Goal: Use online tool/utility: Utilize a website feature to perform a specific function

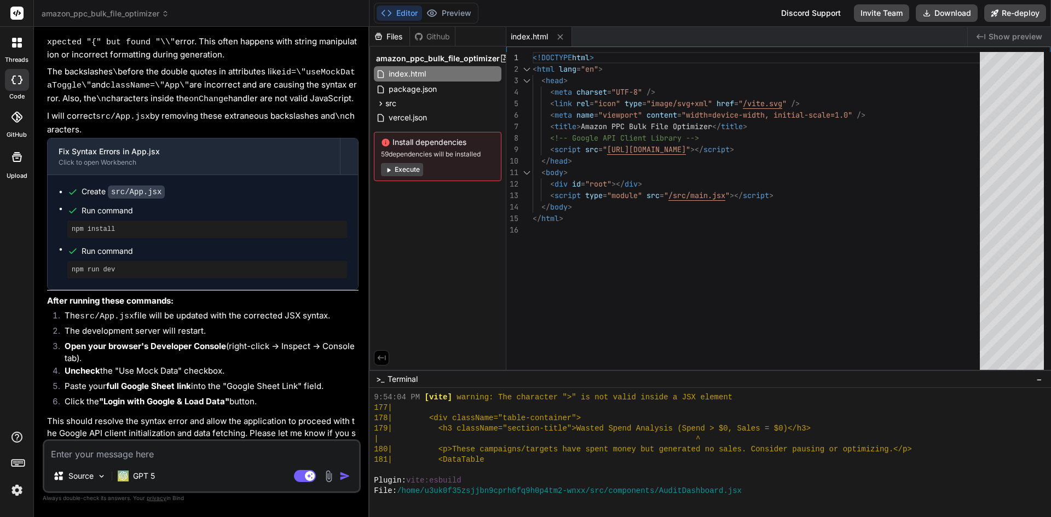
scroll to position [1902, 0]
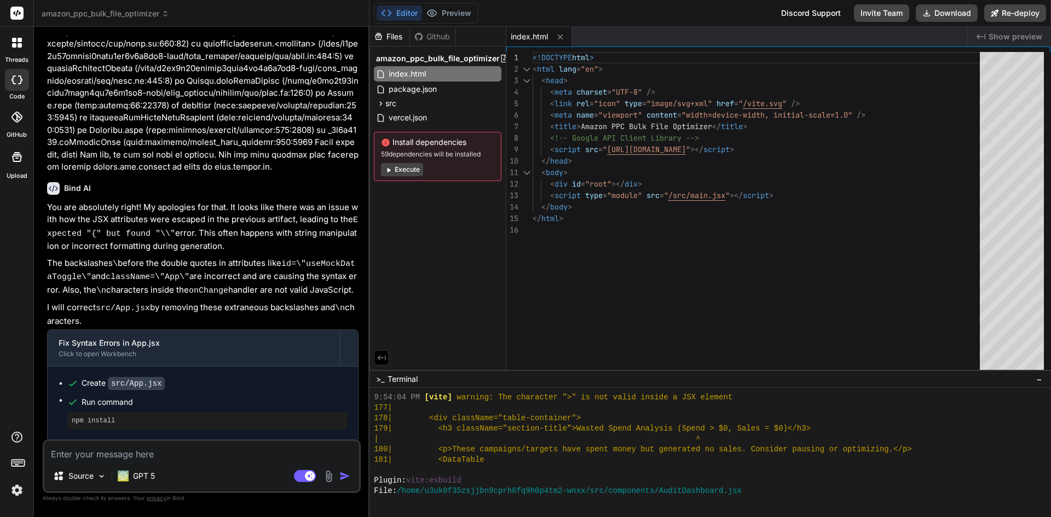
click at [15, 76] on icon at bounding box center [16, 80] width 11 height 9
click at [20, 55] on label "threads" at bounding box center [17, 59] width 24 height 9
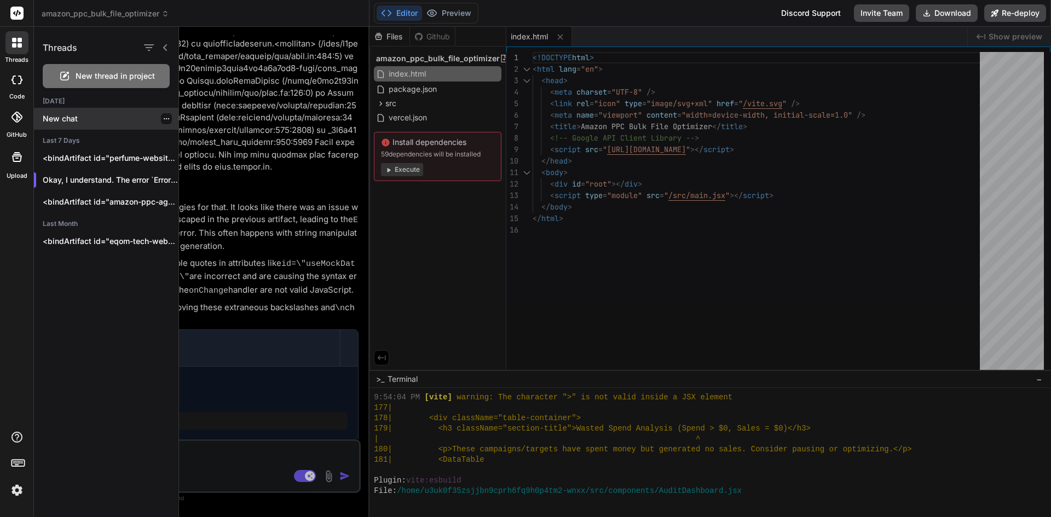
click at [82, 116] on p "New chat" at bounding box center [111, 118] width 136 height 11
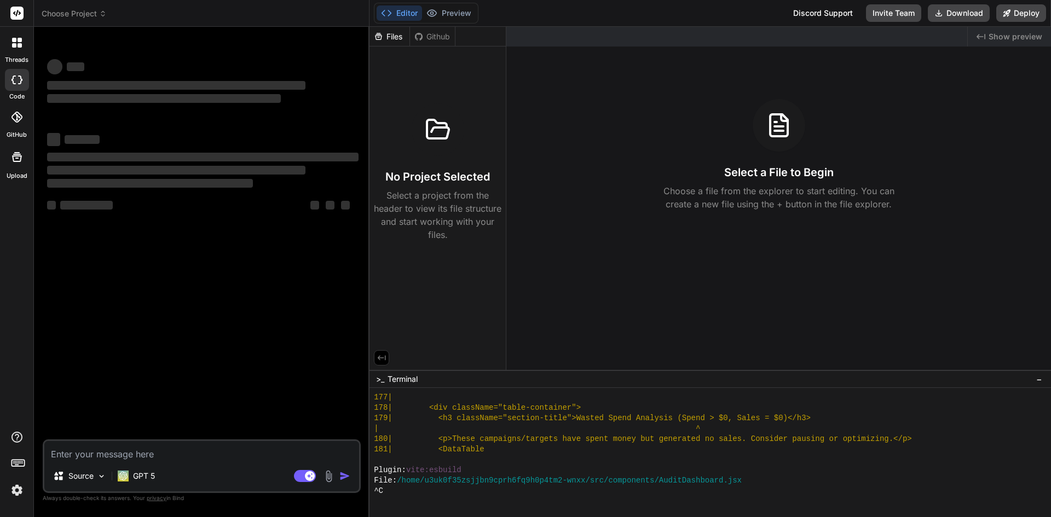
scroll to position [603, 0]
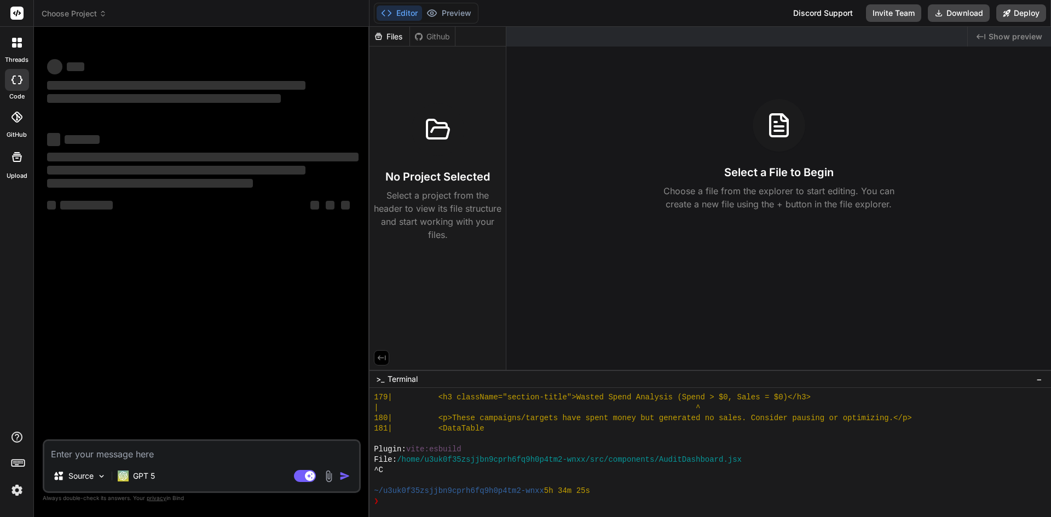
type textarea "x"
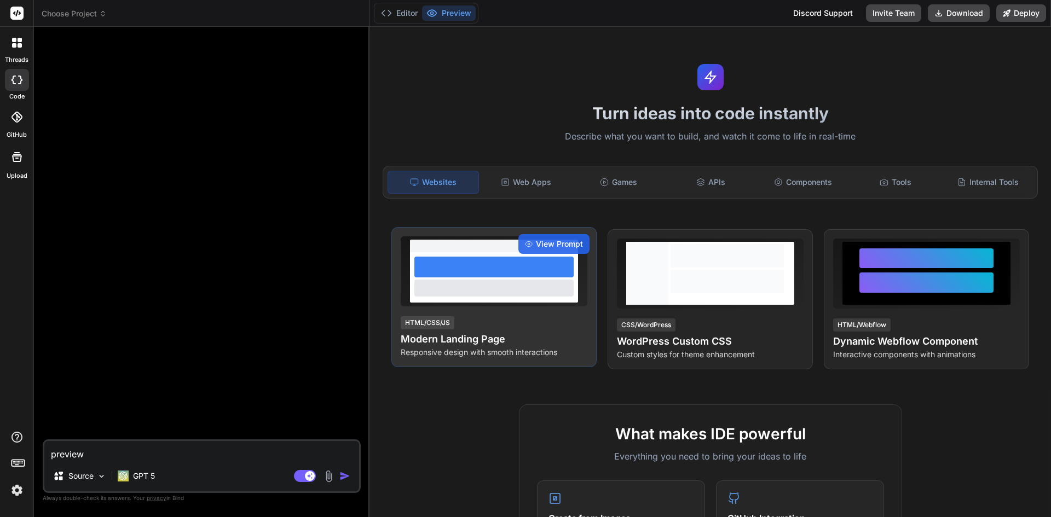
type textarea "x"
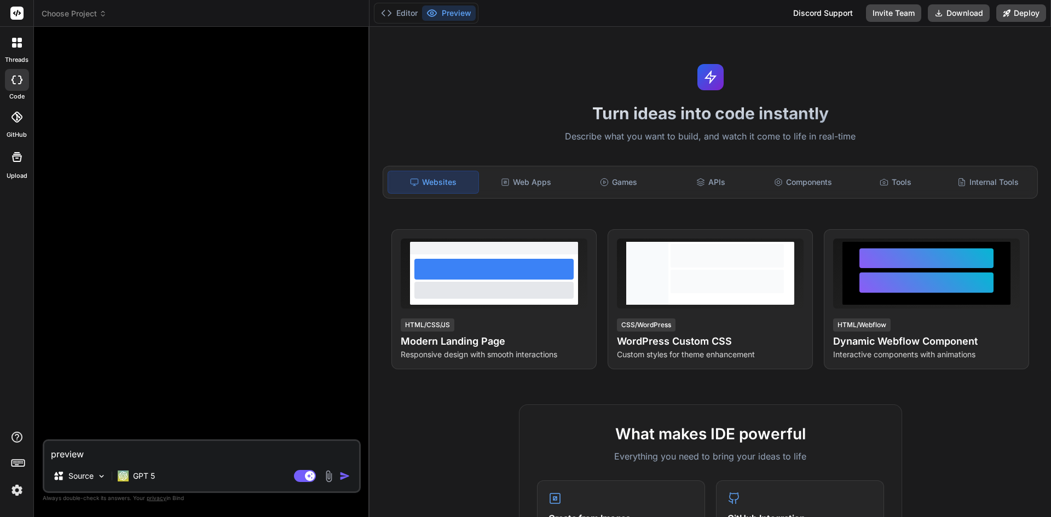
click at [20, 487] on img at bounding box center [17, 490] width 19 height 19
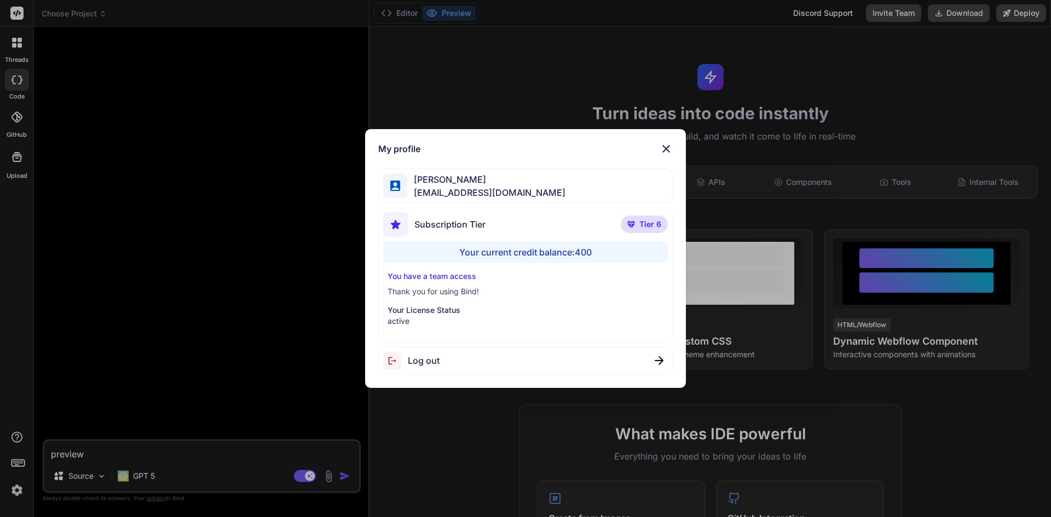
click at [586, 250] on div "Your current credit balance: 400" at bounding box center [525, 252] width 285 height 22
drag, startPoint x: 599, startPoint y: 249, endPoint x: 582, endPoint y: 252, distance: 17.3
click at [582, 252] on div "Your current credit balance: 400" at bounding box center [525, 252] width 285 height 22
click at [582, 199] on div "[PERSON_NAME] [EMAIL_ADDRESS][DOMAIN_NAME]" at bounding box center [525, 186] width 295 height 34
click at [667, 143] on img at bounding box center [666, 148] width 13 height 13
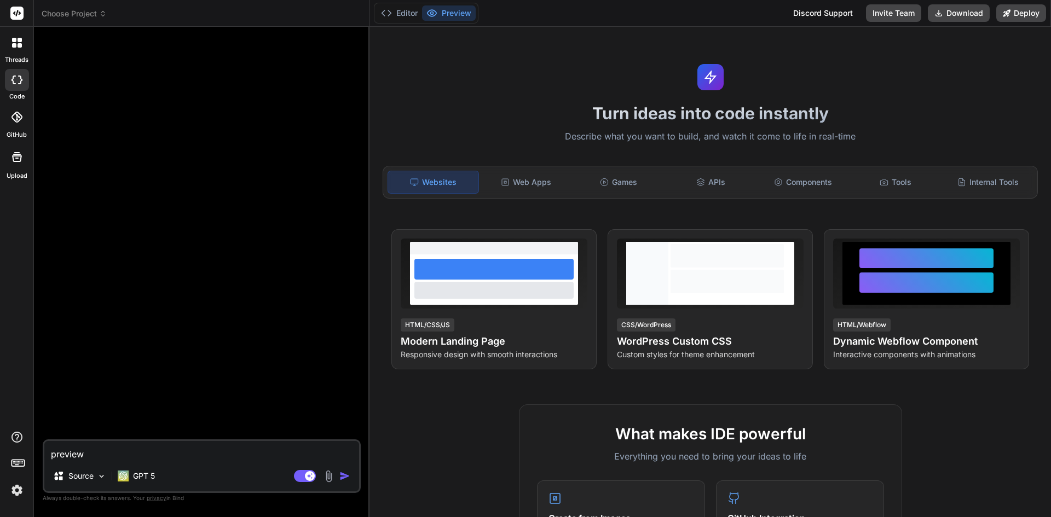
click at [192, 285] on div at bounding box center [203, 238] width 316 height 404
click at [128, 447] on textarea "preview" at bounding box center [201, 451] width 315 height 20
type textarea "c"
type textarea "x"
type textarea "cr"
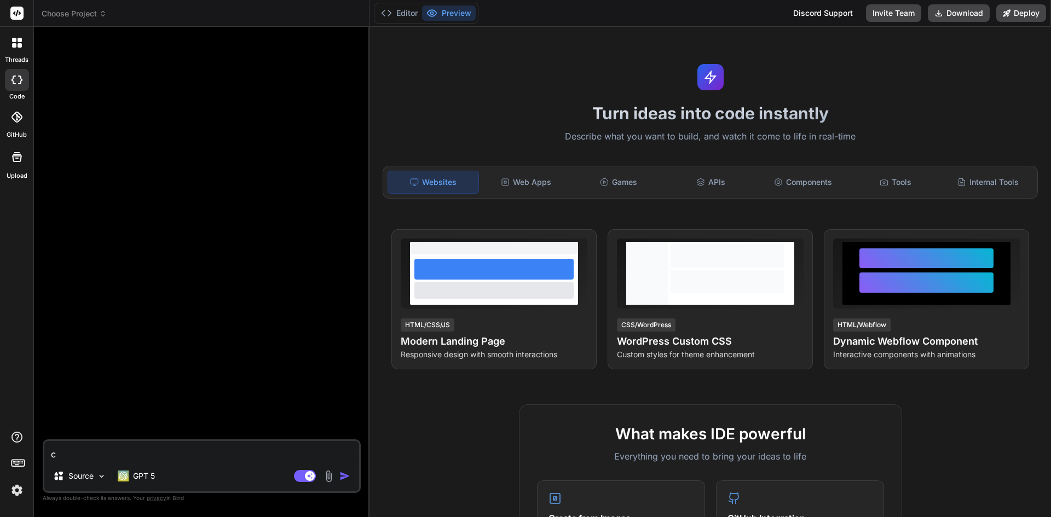
type textarea "x"
type textarea "cre"
type textarea "x"
type textarea "crea"
type textarea "x"
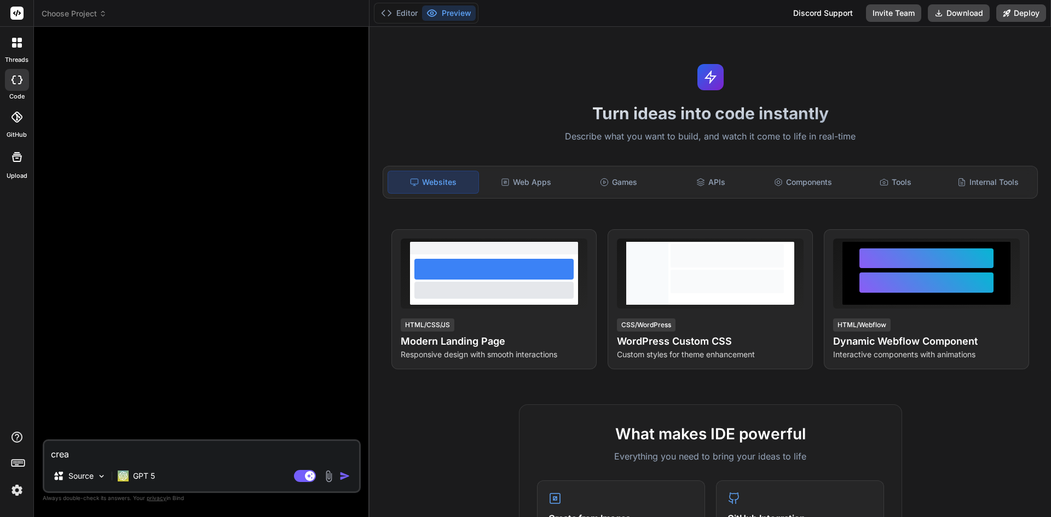
type textarea "creat"
type textarea "x"
type textarea "create"
type textarea "x"
type textarea "create"
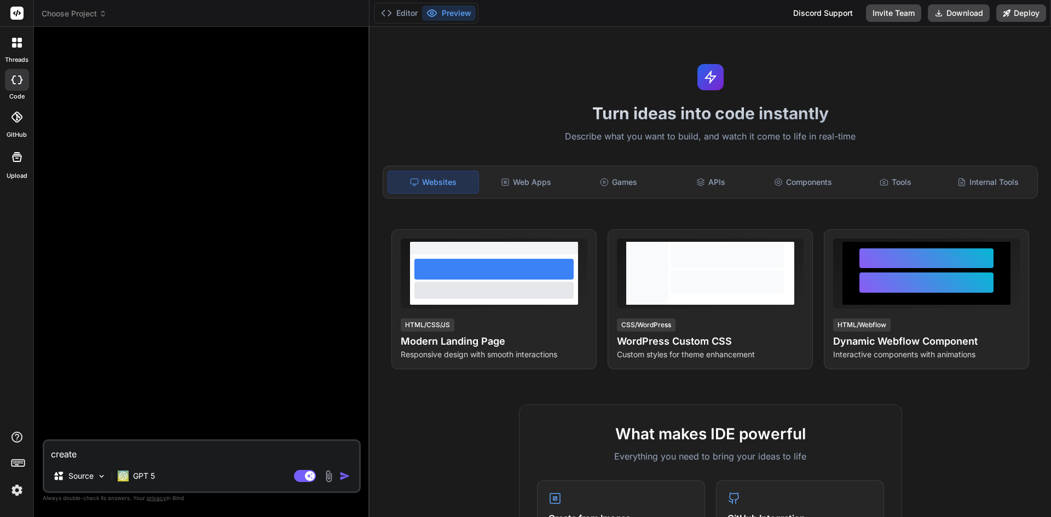
type textarea "x"
type textarea "create m"
type textarea "x"
type textarea "create me"
type textarea "x"
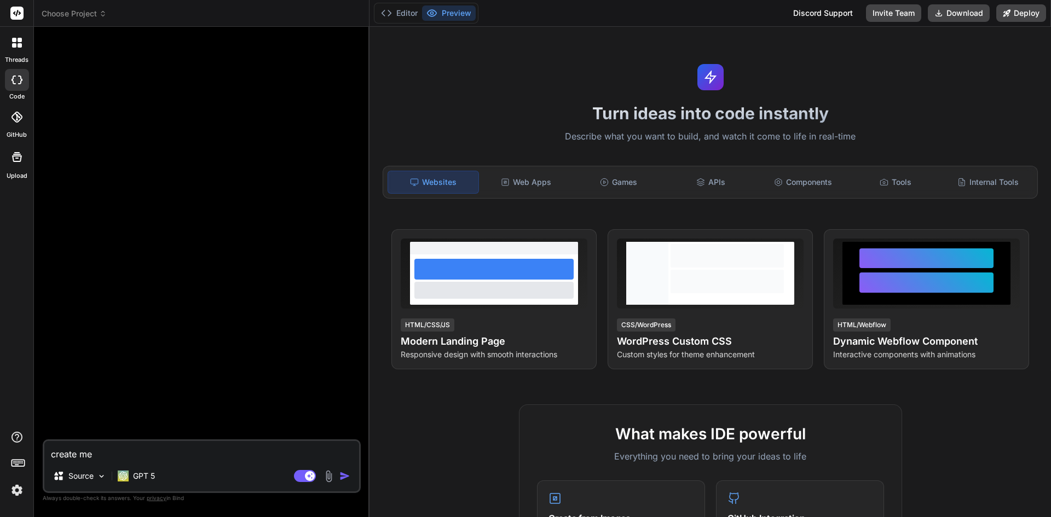
type textarea "create me"
type textarea "x"
type textarea "create me a"
type textarea "x"
type textarea "create me a"
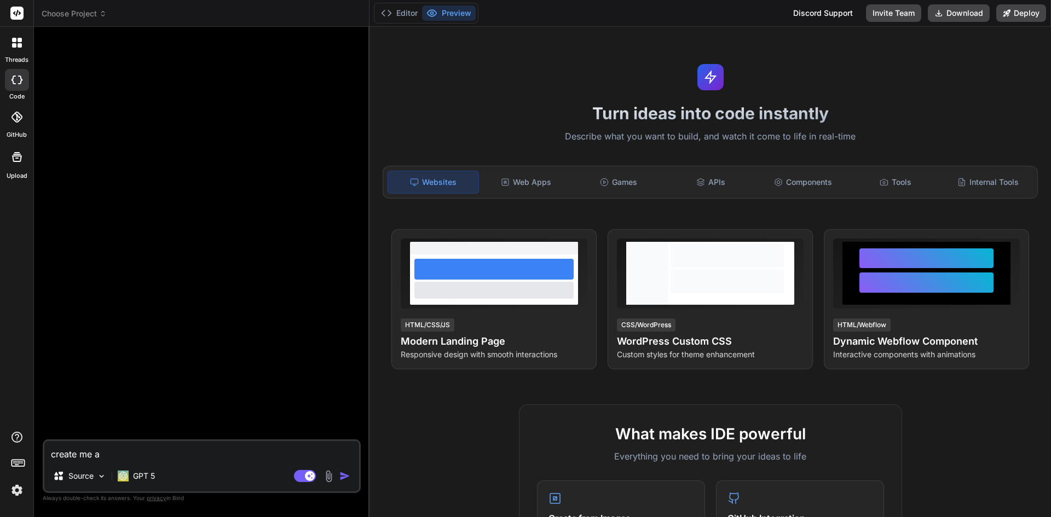
type textarea "x"
type textarea "create me a s"
type textarea "x"
type textarea "create me a si"
type textarea "x"
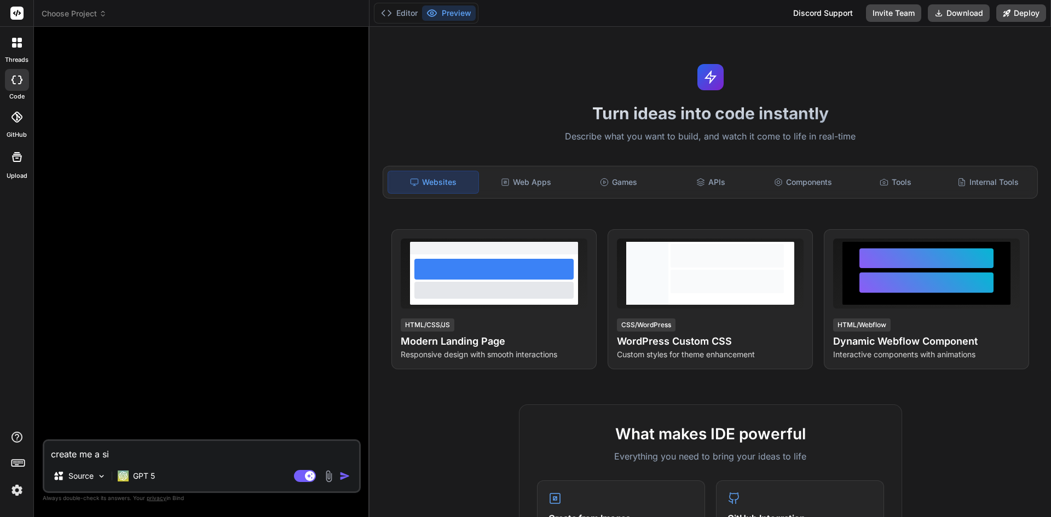
type textarea "create me a sim"
type textarea "x"
type textarea "create me a simp"
type textarea "x"
type textarea "create me a simpl"
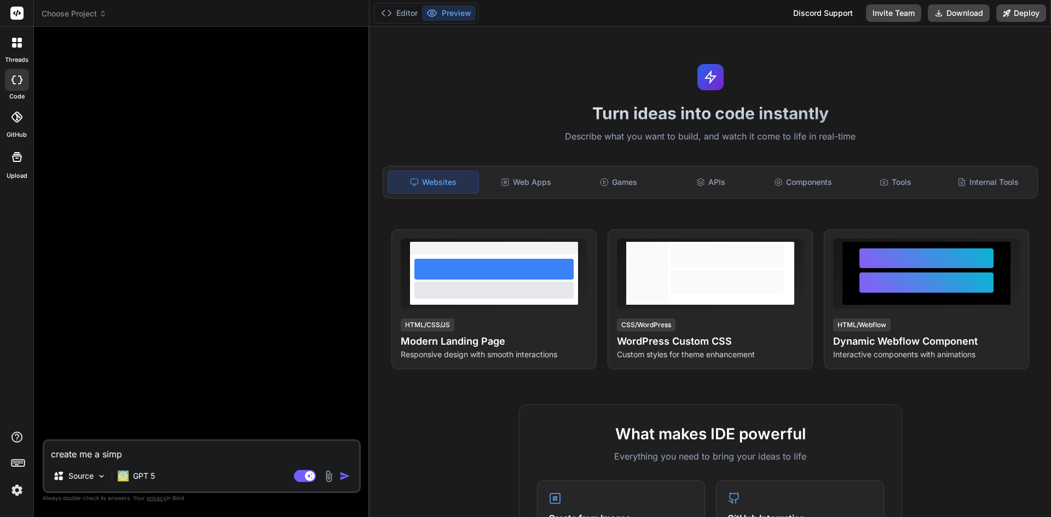
type textarea "x"
type textarea "create me a simple"
type textarea "x"
type textarea "create me a simple"
type textarea "x"
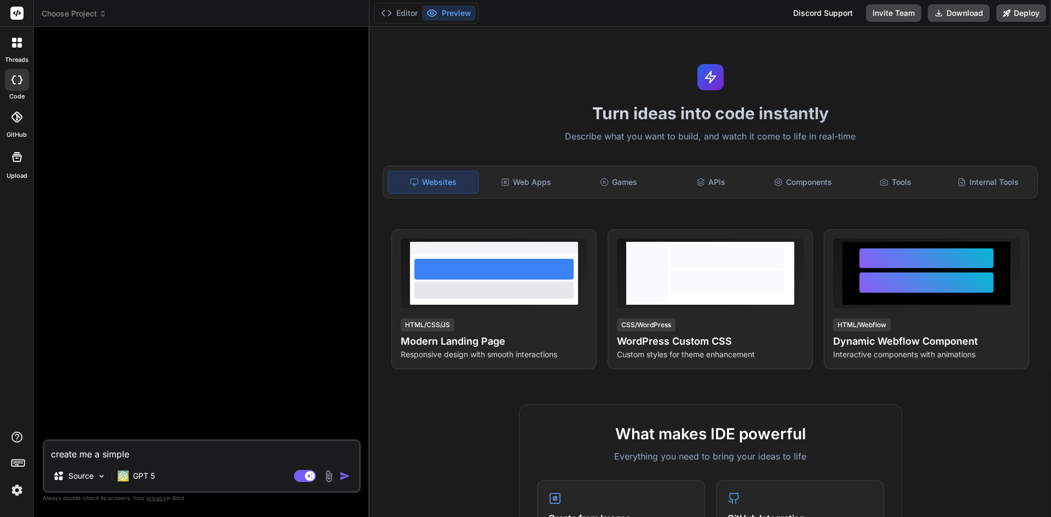
type textarea "create me a simple p"
type textarea "x"
type textarea "create me a simple pp"
type textarea "x"
type textarea "create me a simple ppc"
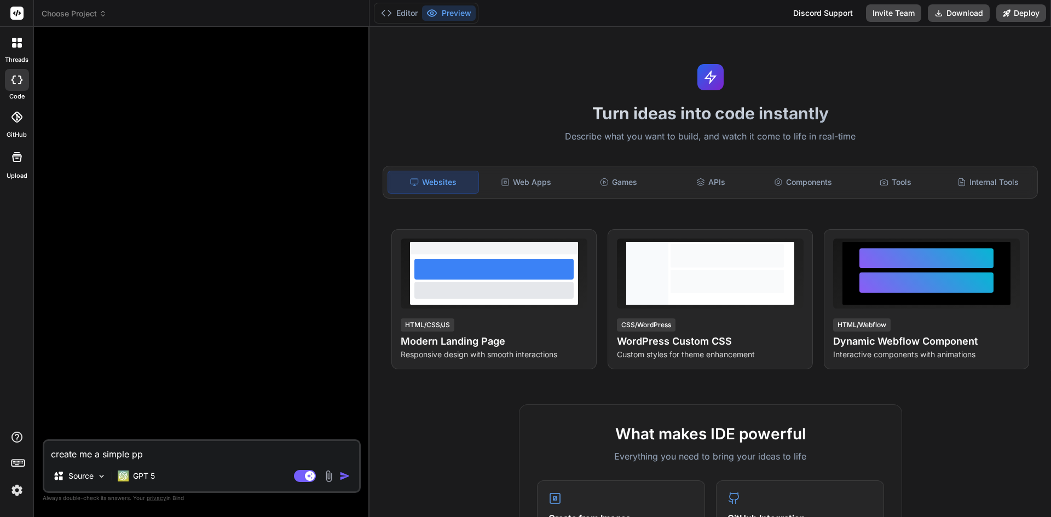
type textarea "x"
type textarea "create me a simple ppc"
type textarea "x"
type textarea "create me a simple ppc d"
type textarea "x"
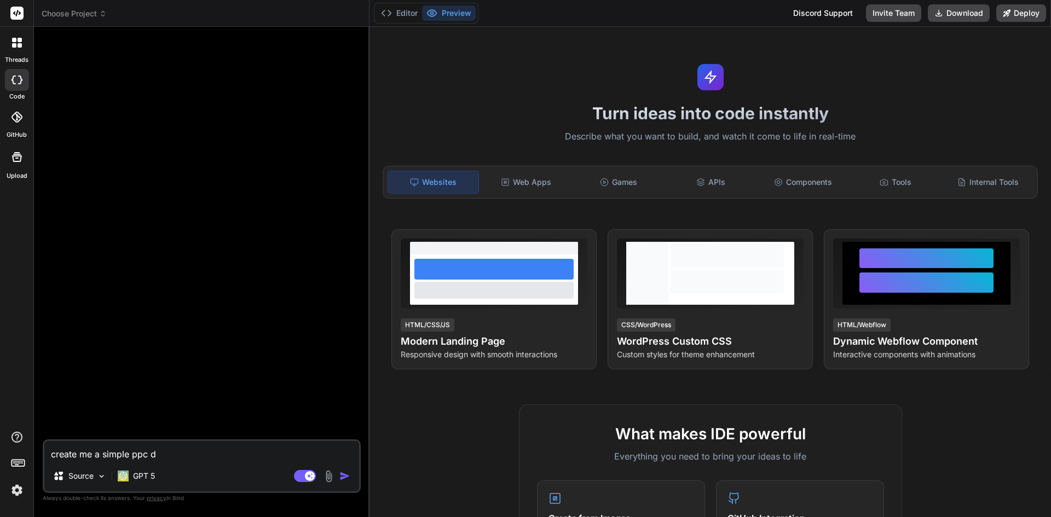
type textarea "create me a simple ppc da"
type textarea "x"
type textarea "create me a simple ppc das"
type textarea "x"
type textarea "create me a simple ppc dash"
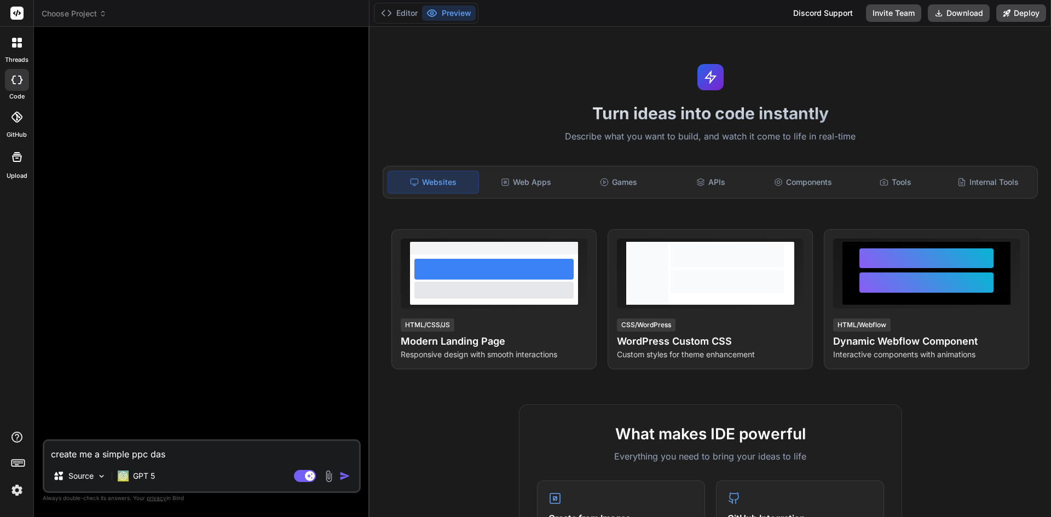
type textarea "x"
type textarea "create me a simple ppc dashb"
type textarea "x"
type textarea "create me a simple ppc dashbo"
type textarea "x"
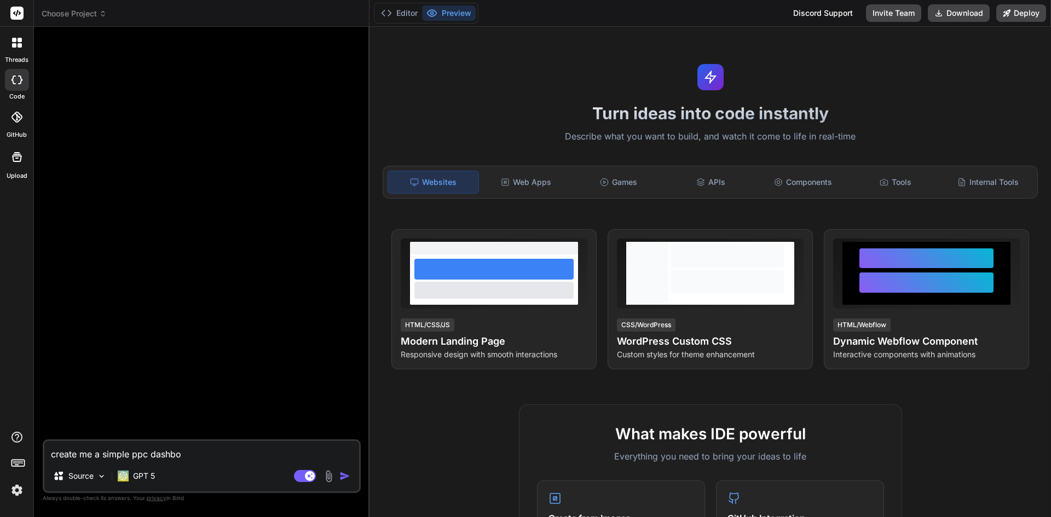
type textarea "create me a simple ppc dashboa"
type textarea "x"
type textarea "create me a simple ppc dashboar"
type textarea "x"
type textarea "create me a simple ppc dashboard"
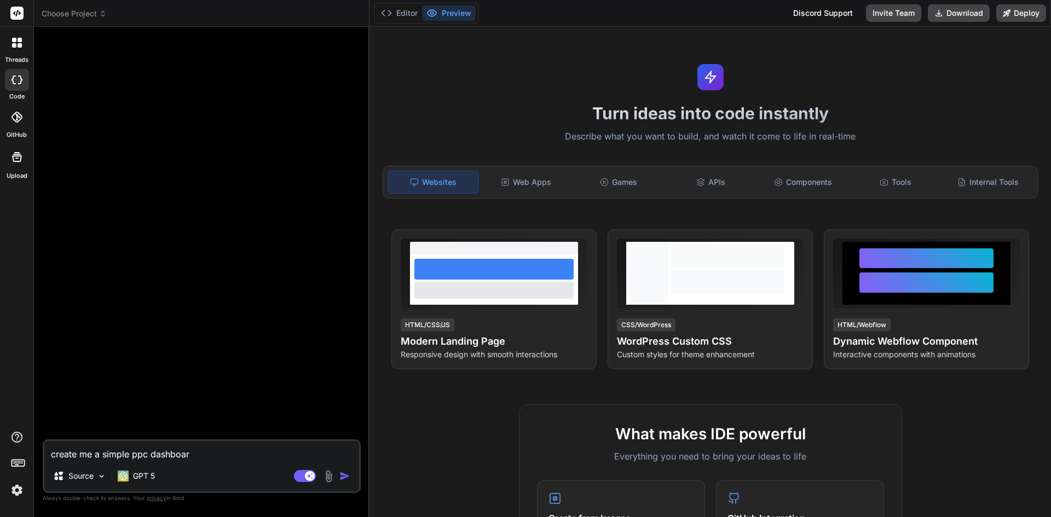
type textarea "x"
type textarea "create me a simple ppc dashboard."
type textarea "x"
type textarea "create me a simple ppc dashboard."
type textarea "x"
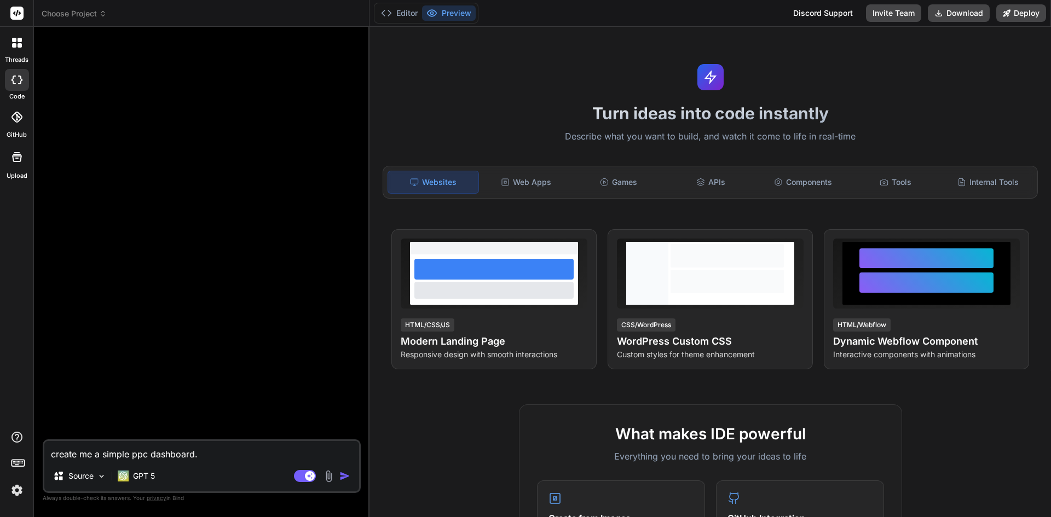
type textarea "create me a simple ppc dashboard. u"
type textarea "x"
type textarea "create me a simple ppc dashboard. us"
type textarea "x"
type textarea "create me a simple ppc dashboard. use"
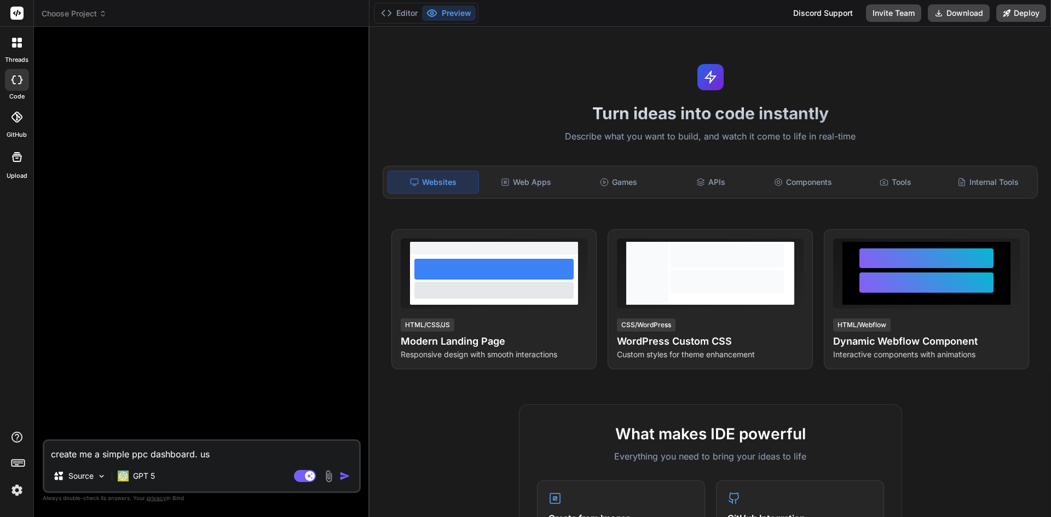
type textarea "x"
type textarea "create me a simple ppc dashboard. user"
type textarea "x"
type textarea "create me a simple ppc dashboard. users"
type textarea "x"
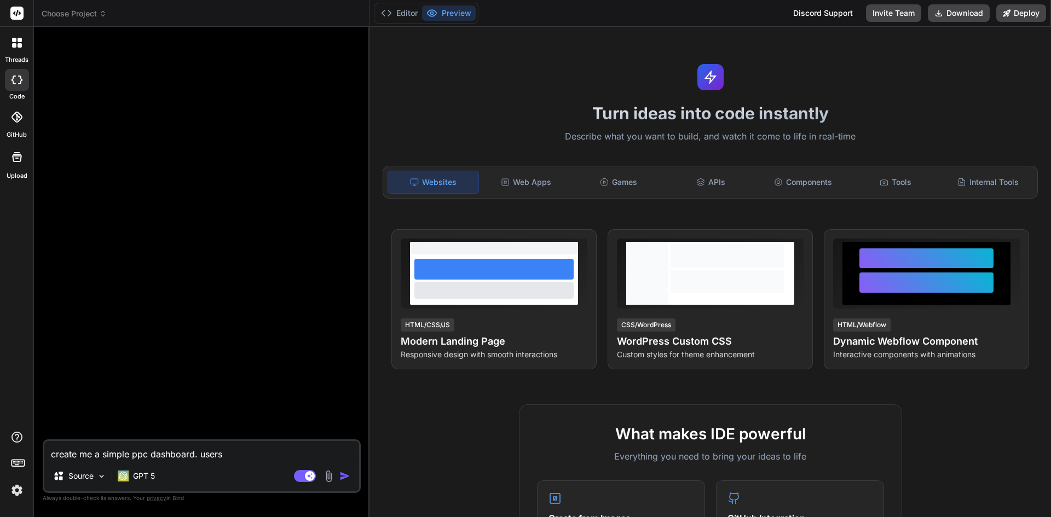
type textarea "create me a simple ppc dashboard. users"
type textarea "x"
type textarea "create me a simple ppc dashboard. users w"
type textarea "x"
type textarea "create me a simple ppc dashboard. users wi"
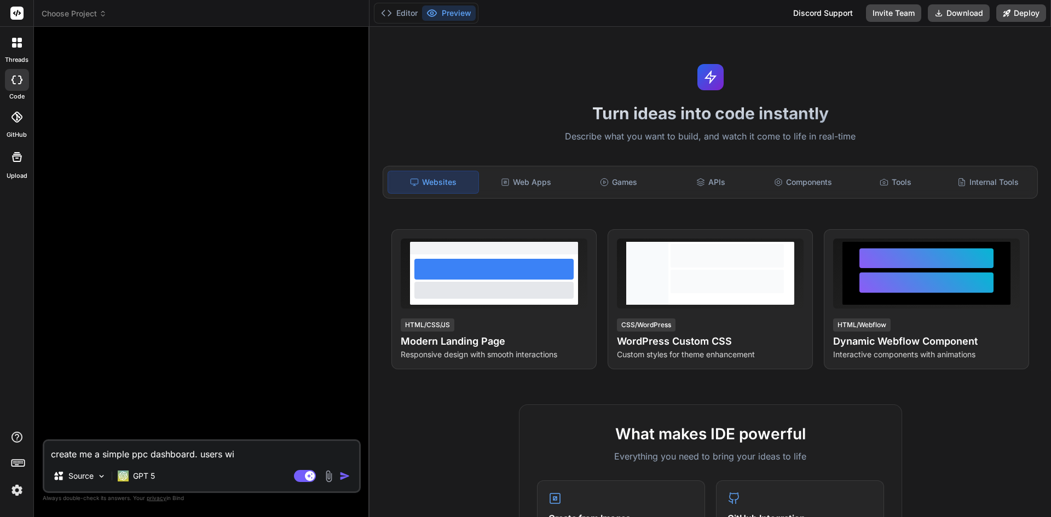
type textarea "x"
type textarea "create me a simple ppc dashboard. users wil"
type textarea "x"
type textarea "create me a simple ppc dashboard. users will"
type textarea "x"
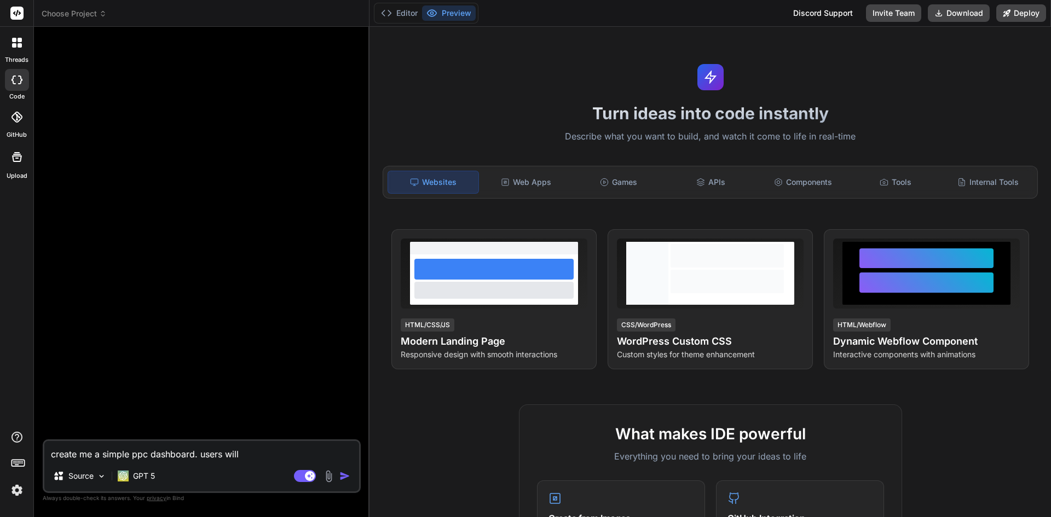
type textarea "create me a simple ppc dashboard. users will"
type textarea "x"
type textarea "create me a simple ppc dashboard. users will u"
type textarea "x"
type textarea "create me a simple ppc dashboard. users will up"
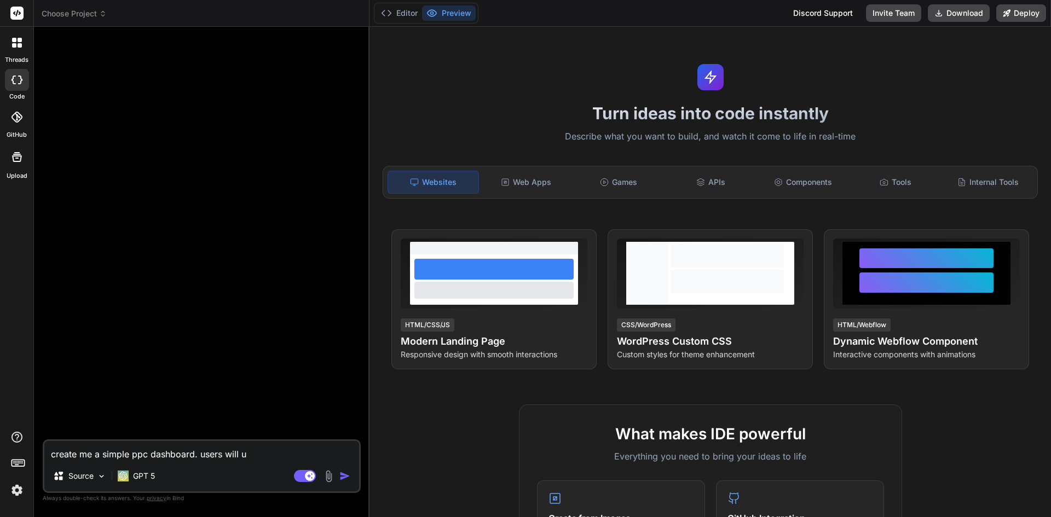
type textarea "x"
type textarea "create me a simple ppc dashboard. users will upl"
type textarea "x"
type textarea "create me a simple ppc dashboard. users will uplo"
type textarea "x"
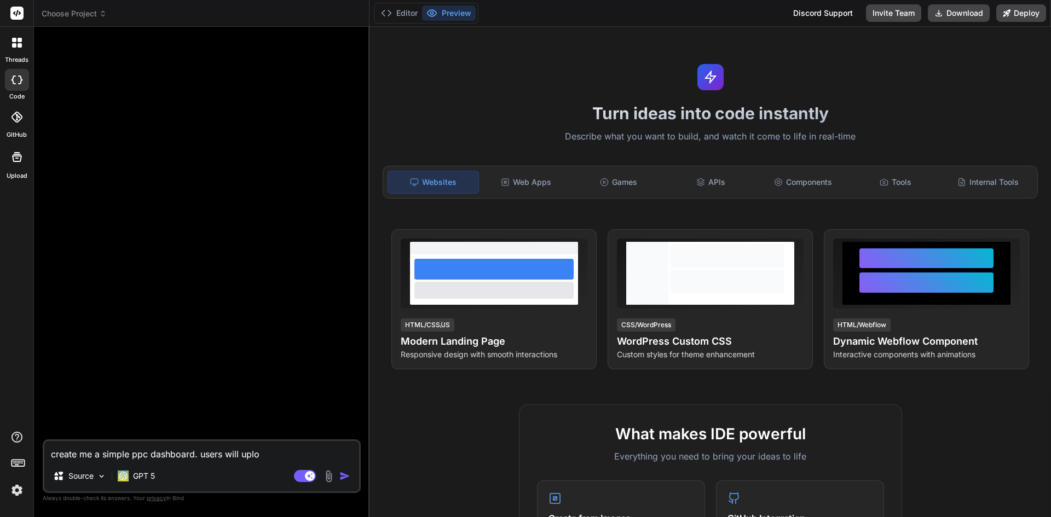
type textarea "create me a simple ppc dashboard. users will uploa"
type textarea "x"
type textarea "create me a simple ppc dashboard. users will upload"
type textarea "x"
type textarea "create me a simple ppc dashboard. users will upload"
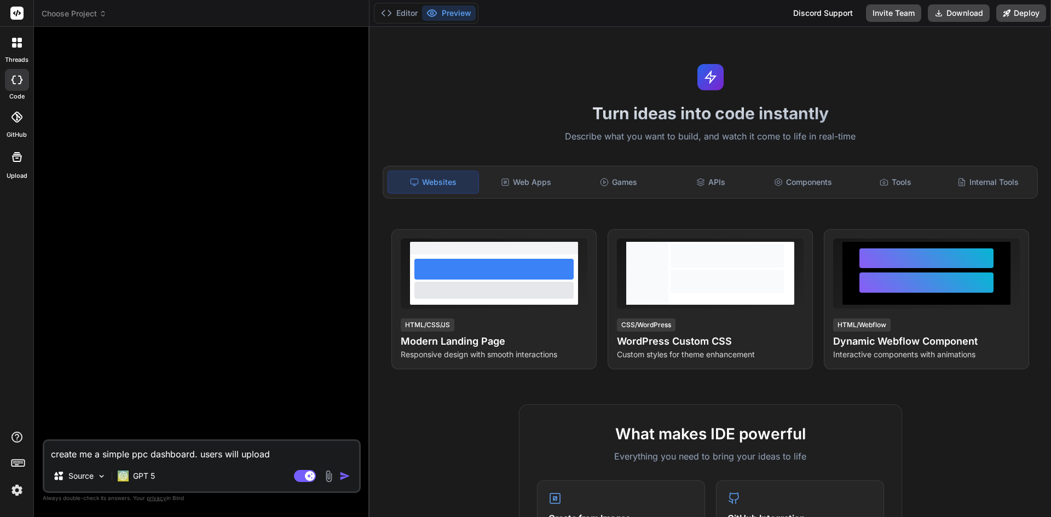
type textarea "x"
type textarea "create me a simple ppc dashboard. users will upload a"
type textarea "x"
type textarea "create me a simple ppc dashboard. users will upload am"
type textarea "x"
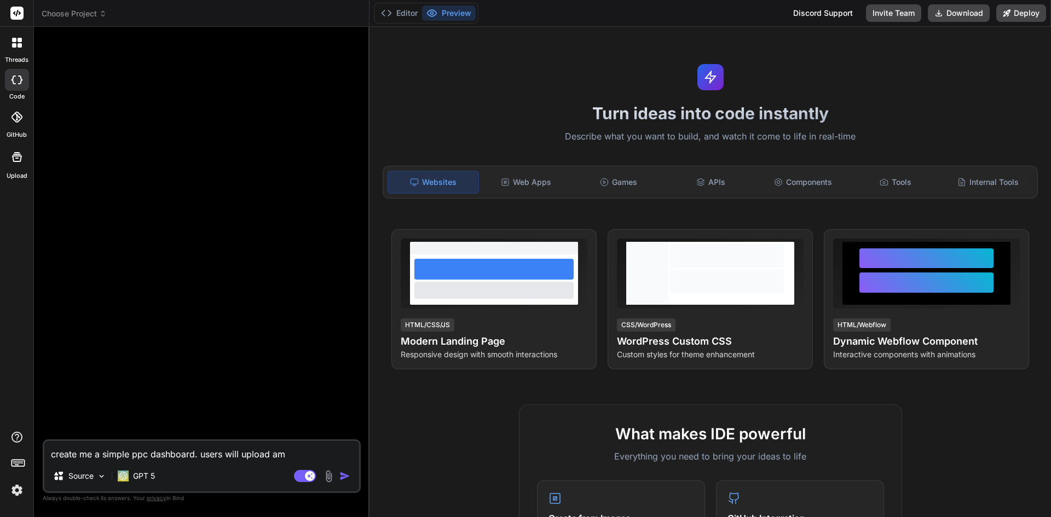
type textarea "create me a simple ppc dashboard. users will upload ama"
type textarea "x"
type textarea "create me a simple ppc dashboard. users will upload amaz"
type textarea "x"
type textarea "create me a simple ppc dashboard. users will upload amazo"
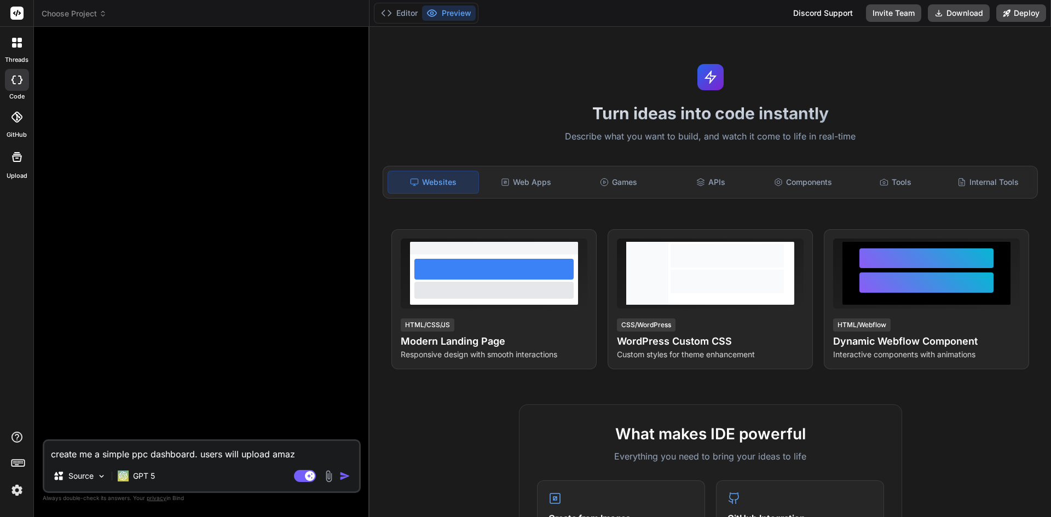
type textarea "x"
type textarea "create me a simple ppc dashboard. users will upload amazon"
type textarea "x"
type textarea "create me a simple ppc dashboard. users will upload amazon"
type textarea "x"
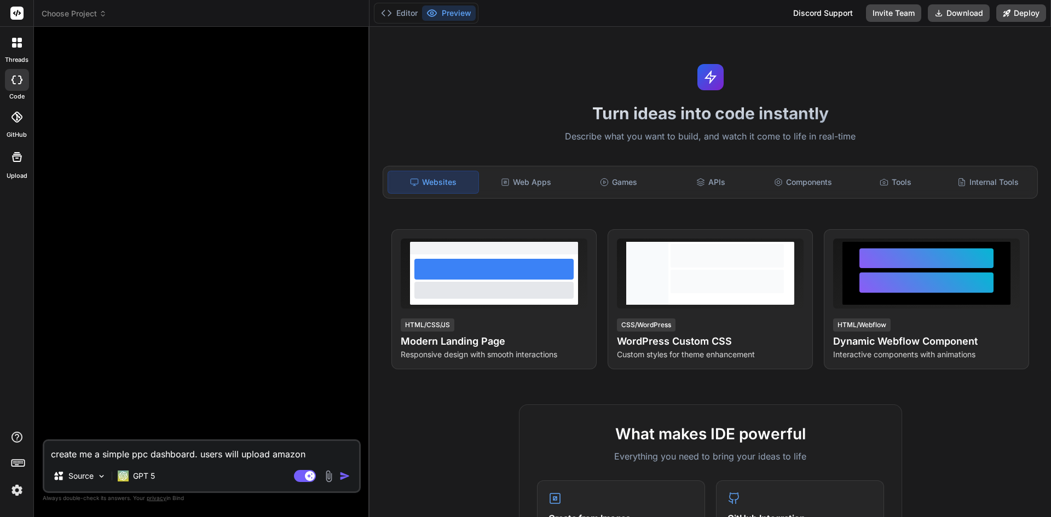
type textarea "create me a simple ppc dashboard. users will upload amazon p"
type textarea "x"
type textarea "create me a simple ppc dashboard. users will upload amazon pp"
type textarea "x"
type textarea "create me a simple ppc dashboard. users will upload amazon ppc"
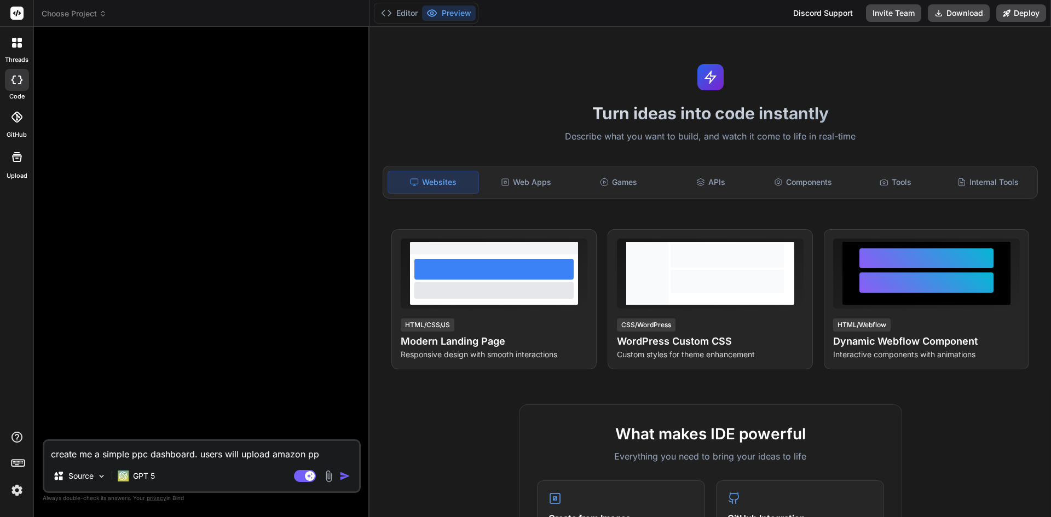
type textarea "x"
type textarea "create me a simple ppc dashboard. users will upload amazon ppc"
type textarea "x"
type textarea "create me a simple ppc dashboard. users will upload amazon ppc b"
type textarea "x"
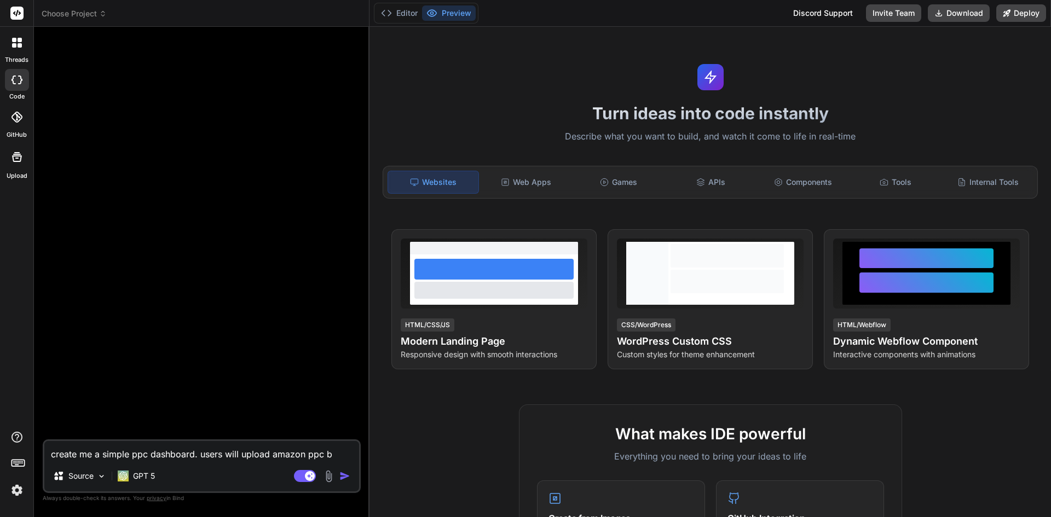
type textarea "create me a simple ppc dashboard. users will upload amazon ppc bu"
type textarea "x"
type textarea "create me a simple ppc dashboard. users will upload amazon ppc bul"
type textarea "x"
type textarea "create me a simple ppc dashboard. users will upload amazon ppc bulk"
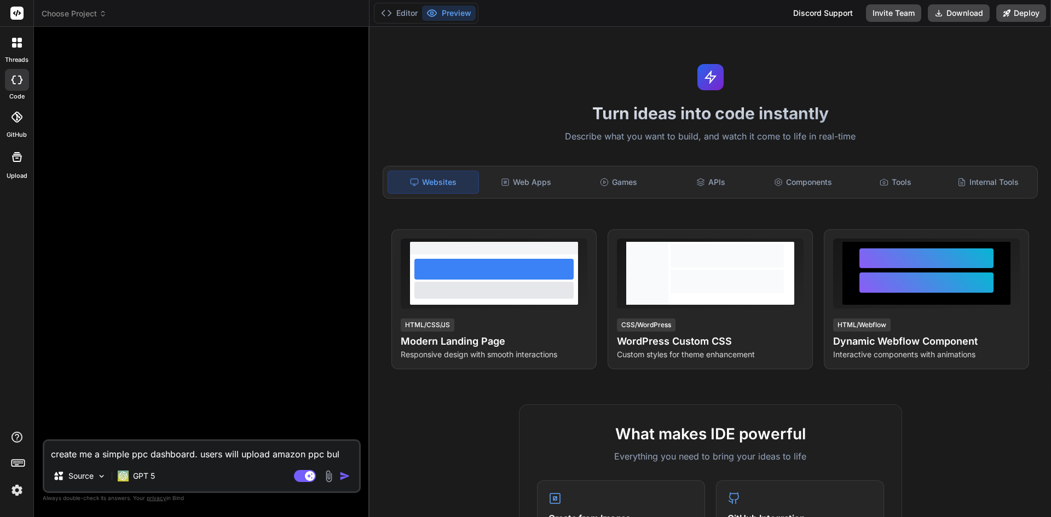
type textarea "x"
type textarea "create me a simple ppc dashboard. users will upload amazon ppc bulk"
type textarea "x"
type textarea "create me a simple ppc dashboard. users will upload amazon ppc bulk f"
type textarea "x"
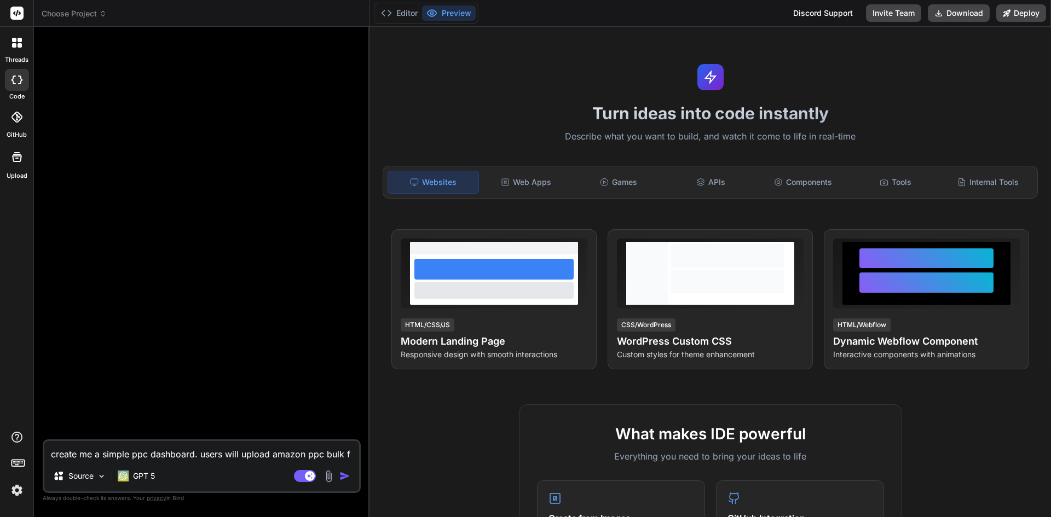
type textarea "create me a simple ppc dashboard. users will upload amazon ppc bulk fi"
type textarea "x"
type textarea "create me a simple ppc dashboard. users will upload amazon ppc bulk fil"
type textarea "x"
type textarea "create me a simple ppc dashboard. users will upload amazon ppc bulk file"
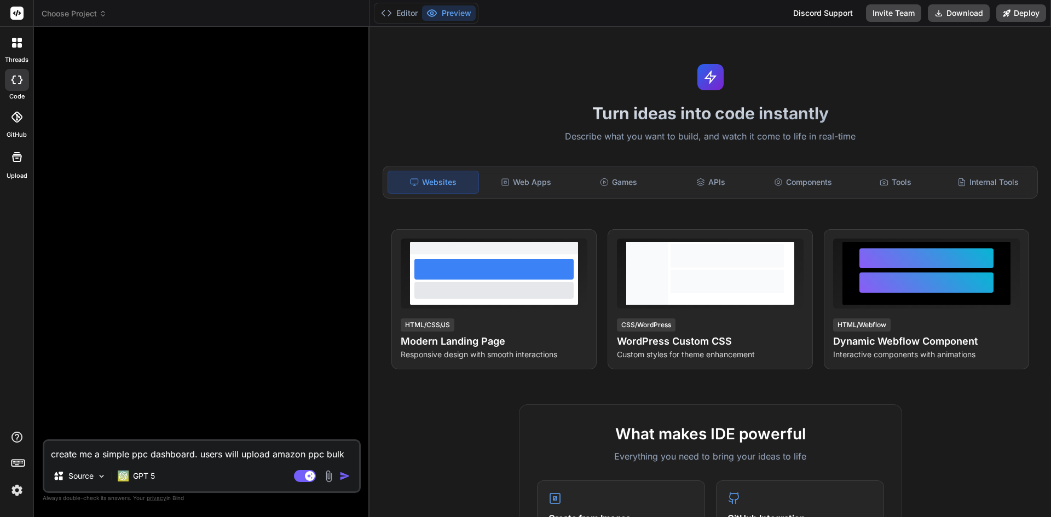
type textarea "x"
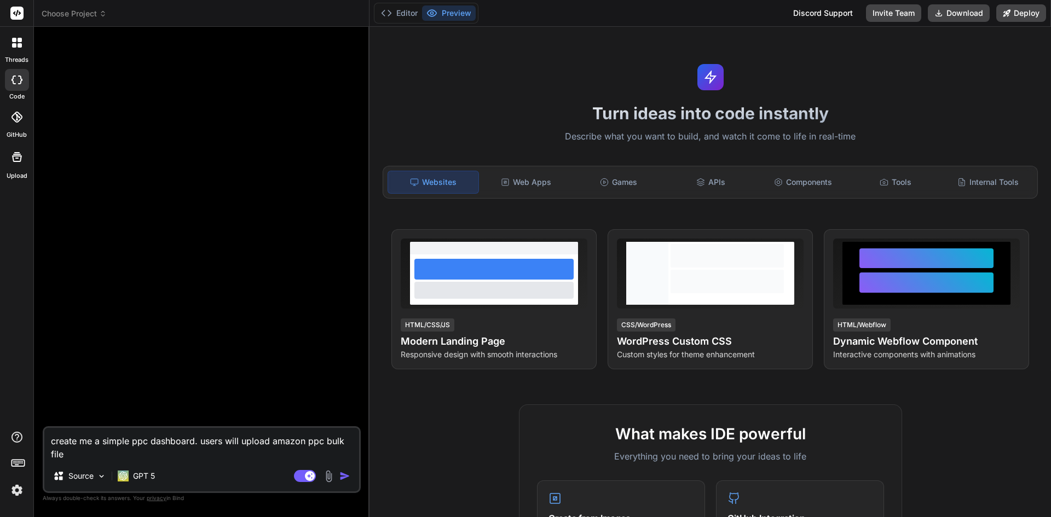
type textarea "create me a simple ppc dashboard. users will upload amazon ppc bulk file"
type textarea "x"
type textarea "create me a simple ppc dashboard. users will upload amazon ppc bulk file a"
type textarea "x"
type textarea "create me a simple ppc dashboard. users will upload amazon ppc bulk file an"
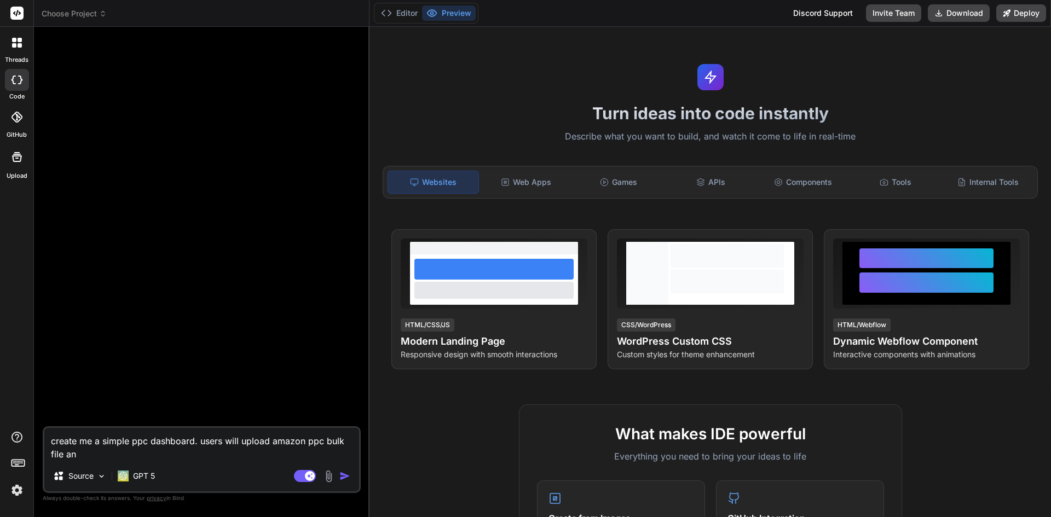
type textarea "x"
type textarea "create me a simple ppc dashboard. users will upload amazon ppc bulk file and"
type textarea "x"
type textarea "create me a simple ppc dashboard. users will upload amazon ppc bulk file and"
type textarea "x"
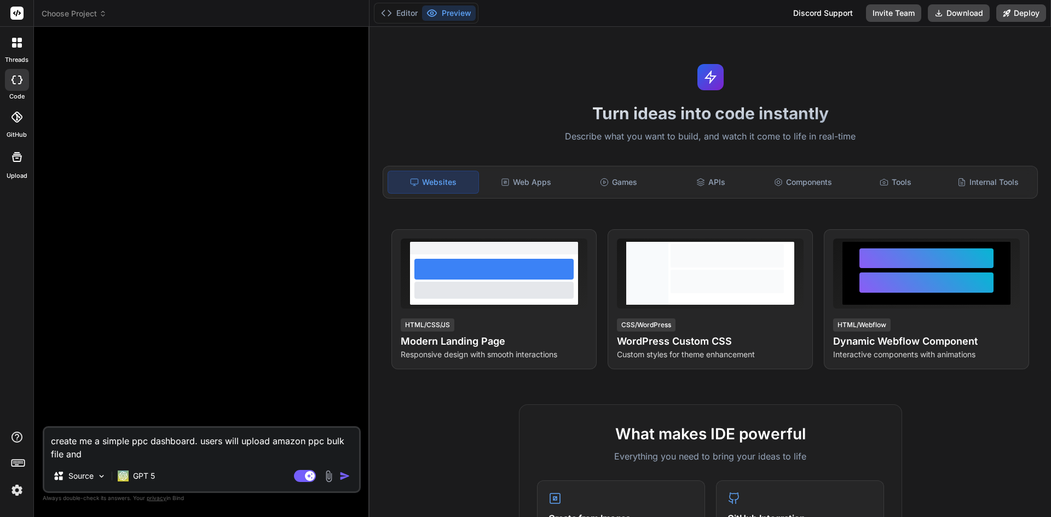
type textarea "create me a simple ppc dashboard. users will upload amazon ppc bulk file and t"
type textarea "x"
type textarea "create me a simple ppc dashboard. users will upload amazon ppc bulk file and th"
type textarea "x"
type textarea "create me a simple ppc dashboard. users will upload amazon ppc bulk file and the"
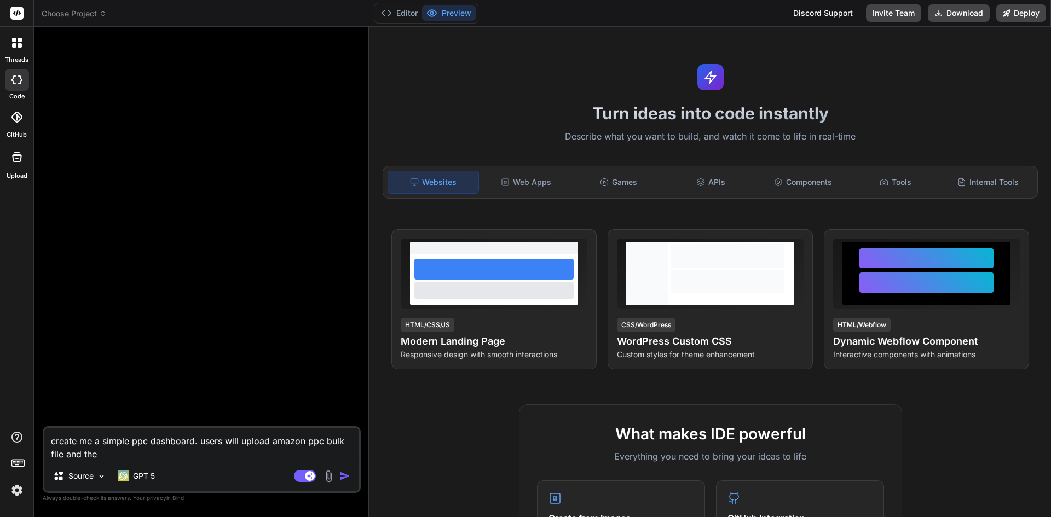
type textarea "x"
type textarea "create me a simple ppc dashboard. users will upload amazon ppc bulk file and the"
type textarea "x"
type textarea "create me a simple ppc dashboard. users will upload amazon ppc bulk file and th…"
type textarea "x"
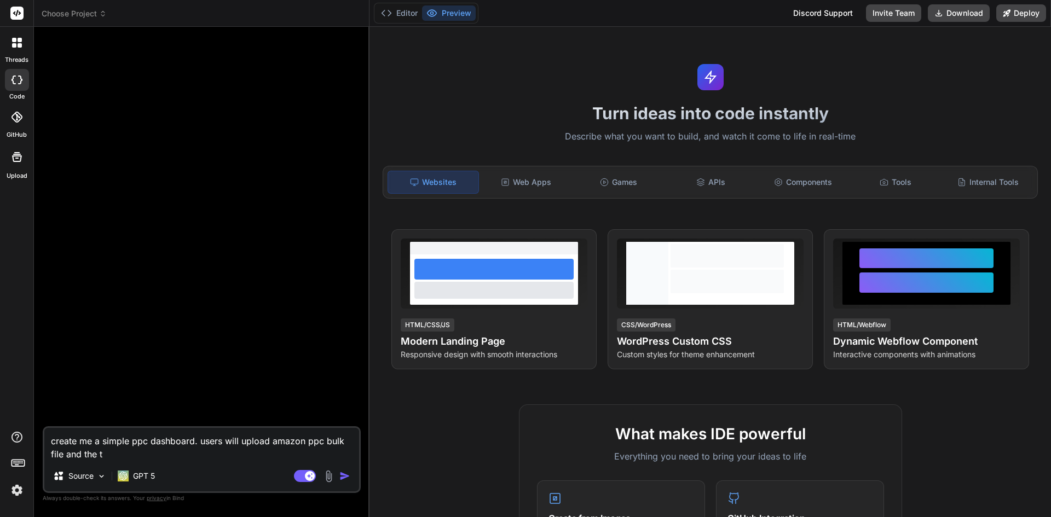
type textarea "create me a simple ppc dashboard. users will upload amazon ppc bulk file and th…"
type textarea "x"
type textarea "create me a simple ppc dashboard. users will upload amazon ppc bulk file and th…"
type textarea "x"
type textarea "create me a simple ppc dashboard. users will upload amazon ppc bulk file and th…"
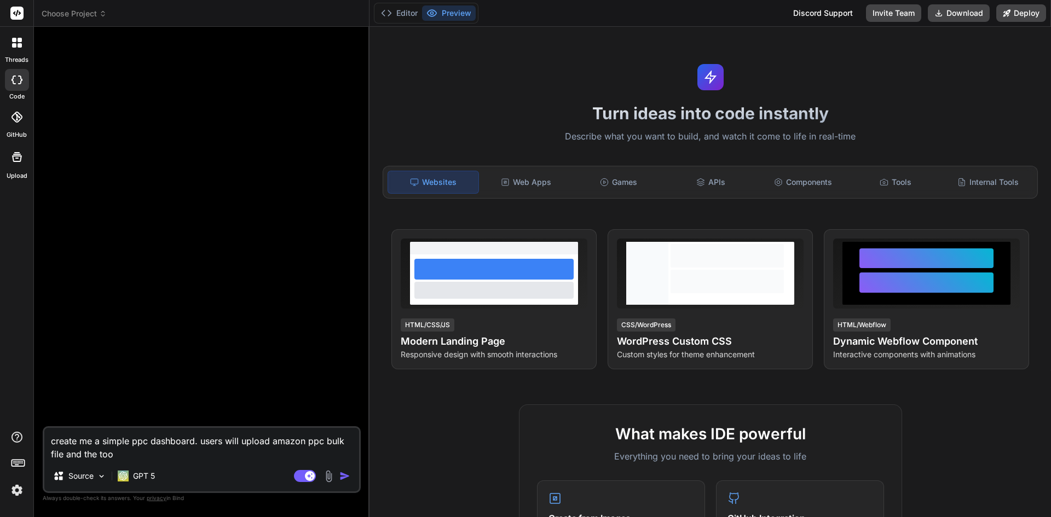
type textarea "x"
type textarea "create me a simple ppc dashboard. users will upload amazon ppc bulk file and th…"
type textarea "x"
type textarea "create me a simple ppc dashboard. users will upload amazon ppc bulk file and th…"
type textarea "x"
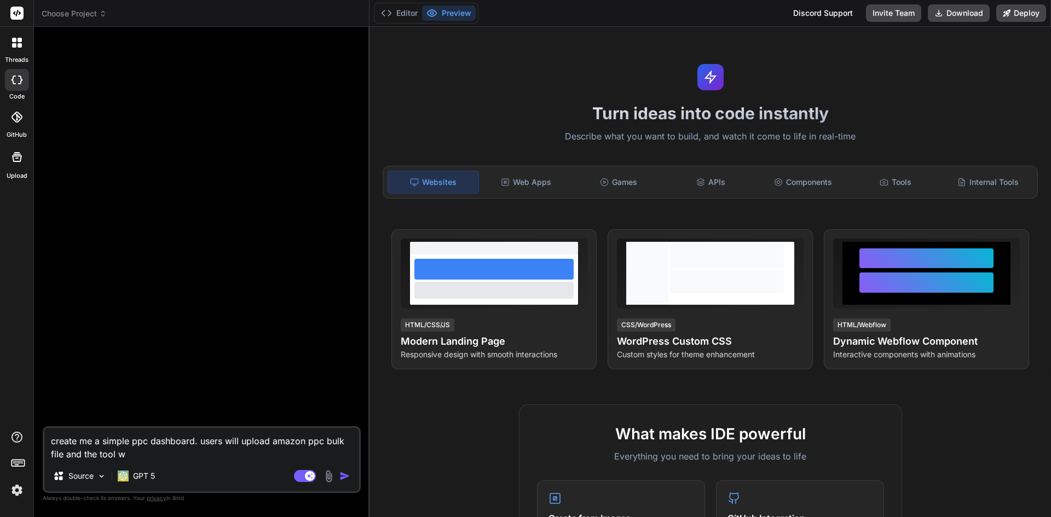
type textarea "create me a simple ppc dashboard. users will upload amazon ppc bulk file and th…"
type textarea "x"
type textarea "create me a simple ppc dashboard. users will upload amazon ppc bulk file and th…"
type textarea "x"
type textarea "create me a simple ppc dashboard. users will upload amazon ppc bulk file and th…"
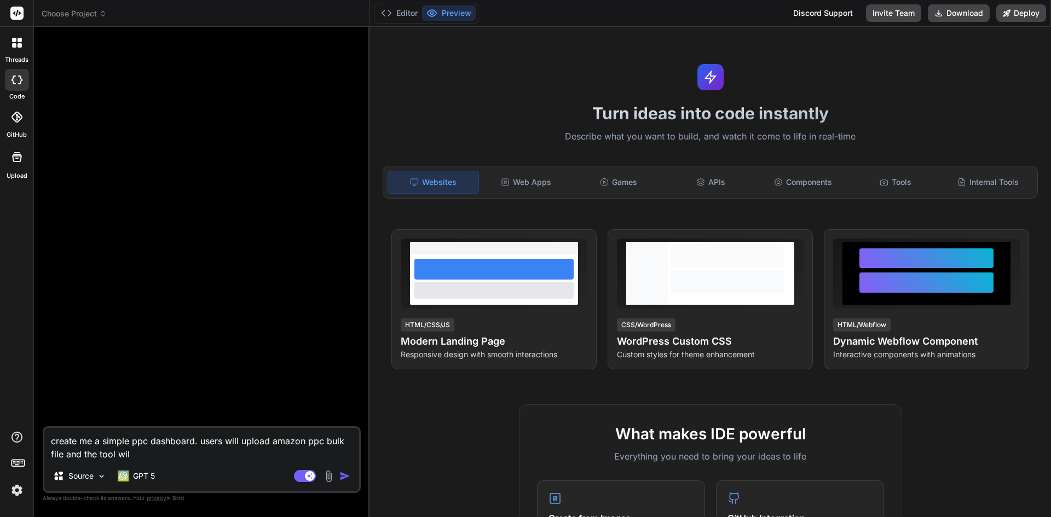
type textarea "x"
type textarea "create me a simple ppc dashboard. users will upload amazon ppc bulk file and th…"
type textarea "x"
type textarea "create me a simple ppc dashboard. users will upload amazon ppc bulk file and th…"
type textarea "x"
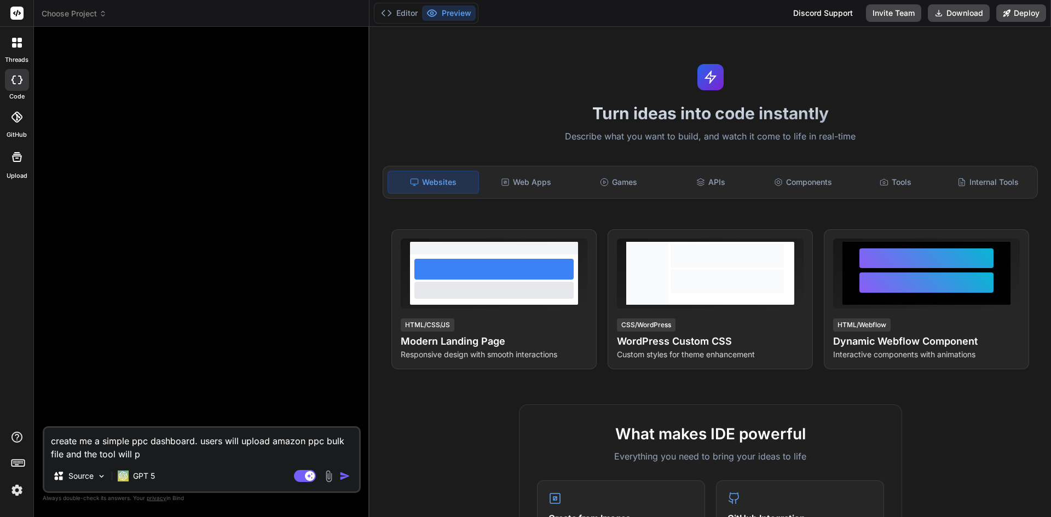
type textarea "create me a simple ppc dashboard. users will upload amazon ppc bulk file and th…"
type textarea "x"
type textarea "create me a simple ppc dashboard. users will upload amazon ppc bulk file and th…"
type textarea "x"
type textarea "create me a simple ppc dashboard. users will upload amazon ppc bulk file and th…"
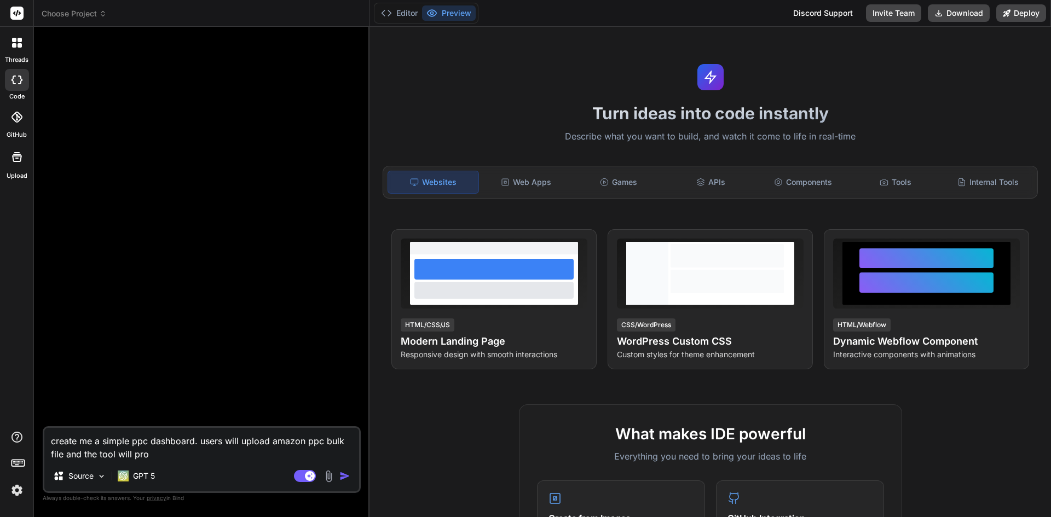
type textarea "x"
type textarea "create me a simple ppc dashboard. users will upload amazon ppc bulk file and th…"
type textarea "x"
type textarea "create me a simple ppc dashboard. users will upload amazon ppc bulk file and th…"
type textarea "x"
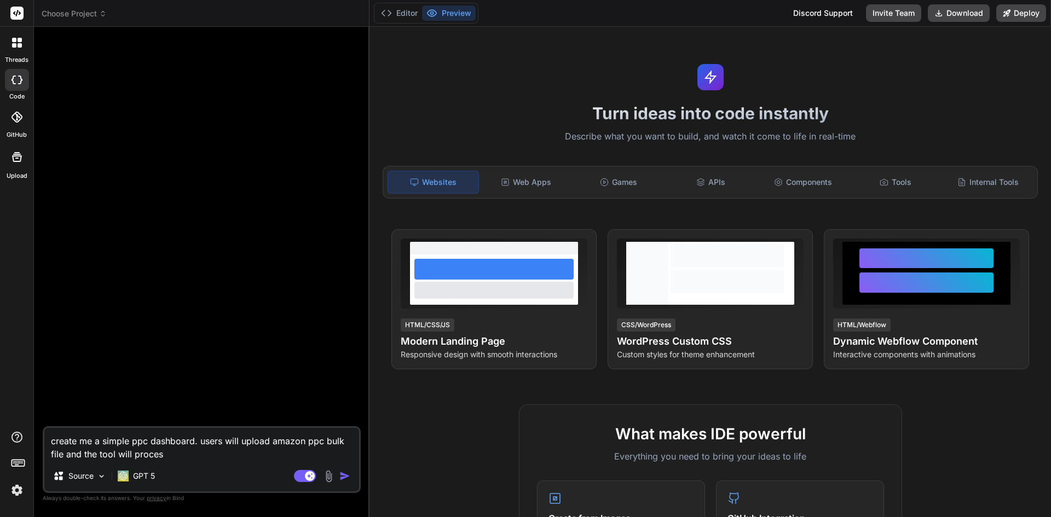
type textarea "create me a simple ppc dashboard. users will upload amazon ppc bulk file and th…"
type textarea "x"
type textarea "create me a simple ppc dashboard. users will upload amazon ppc bulk file and th…"
type textarea "x"
type textarea "create me a simple ppc dashboard. users will upload amazon ppc bulk file and th…"
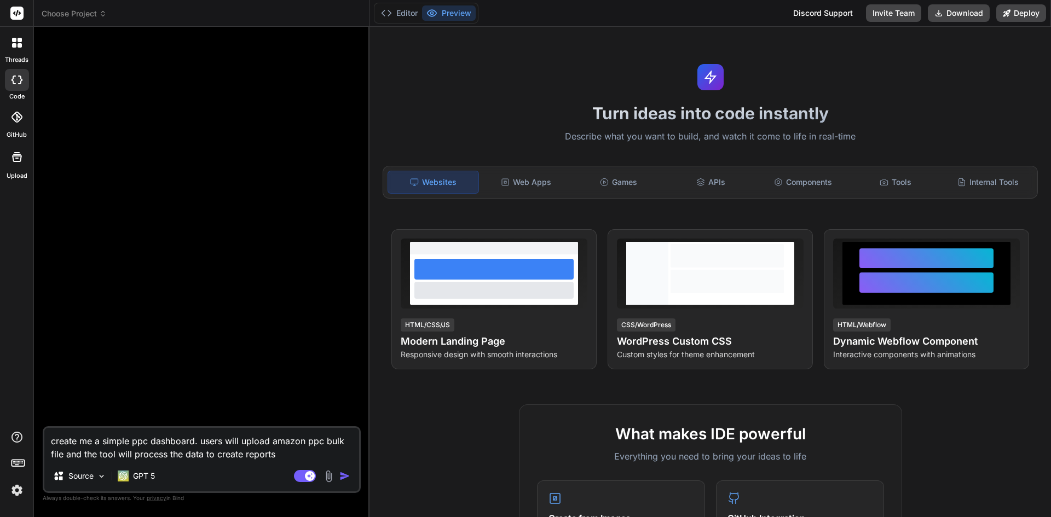
click at [210, 456] on textarea "create me a simple ppc dashboard. users will upload amazon ppc bulk file and th…" at bounding box center [201, 444] width 315 height 33
click at [289, 454] on textarea "create me a simple ppc dashboard. users will upload amazon ppc bulk file and th…" at bounding box center [201, 444] width 315 height 33
click at [339, 477] on img "button" at bounding box center [344, 476] width 11 height 11
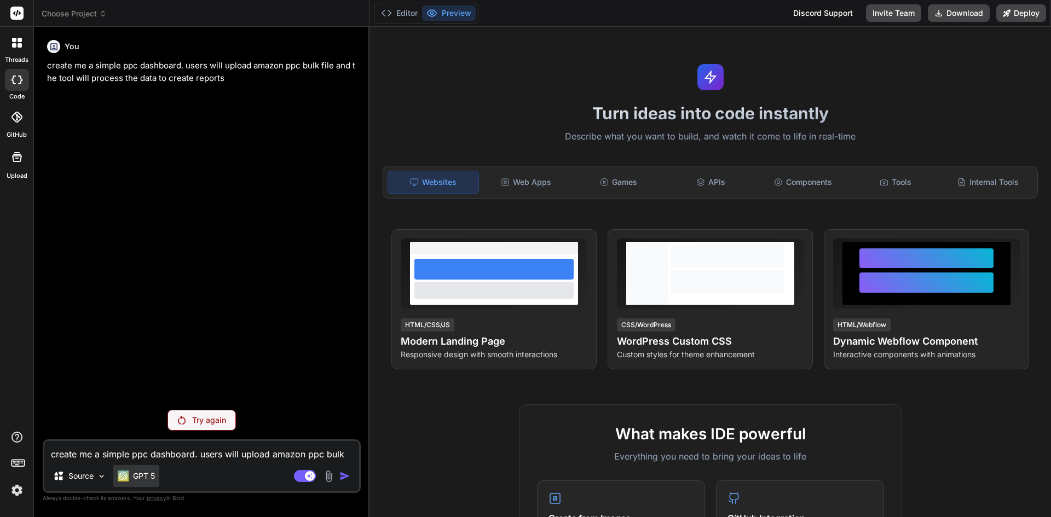
click at [152, 469] on div "GPT 5" at bounding box center [136, 476] width 46 height 22
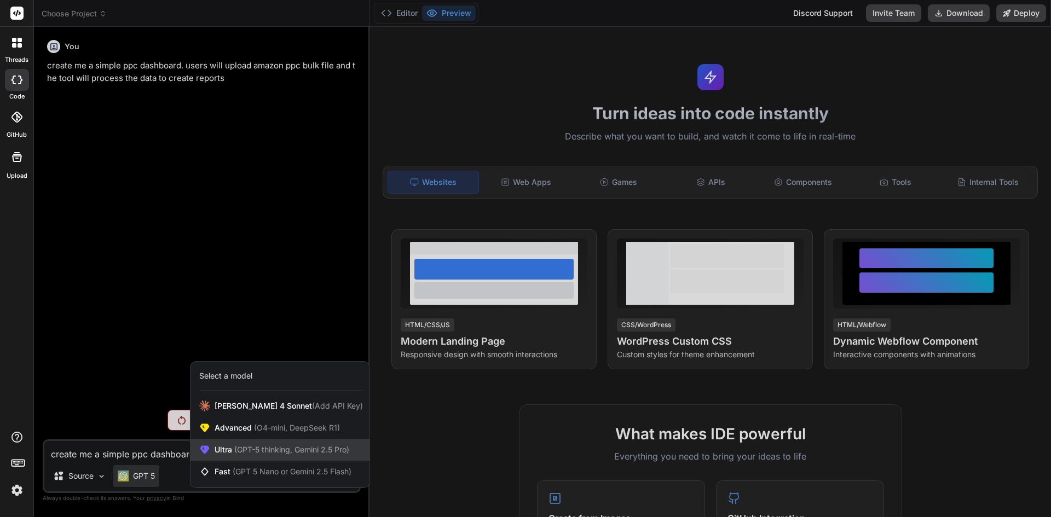
click at [256, 444] on div "Ultra (GPT-5 thinking, Gemini 2.5 Pro)" at bounding box center [280, 450] width 179 height 22
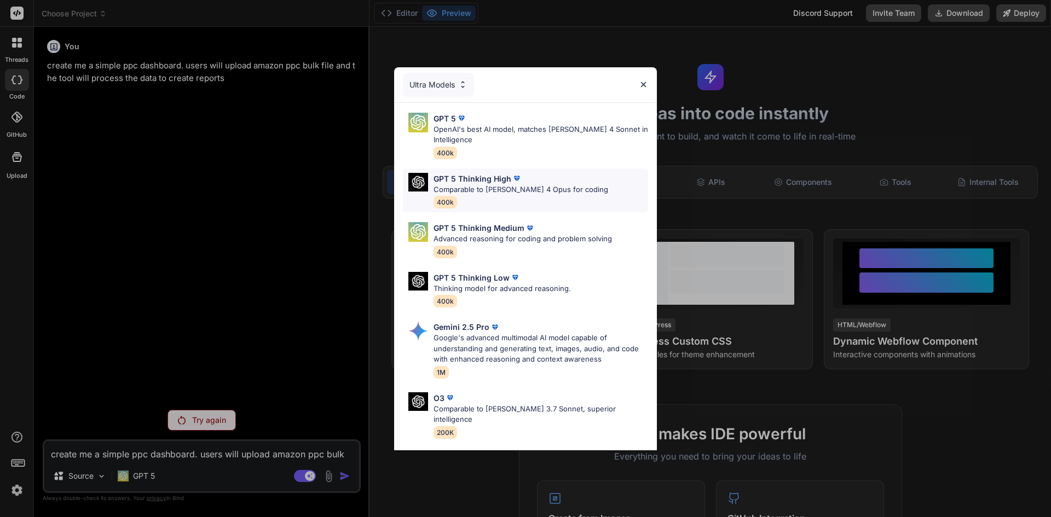
click at [497, 181] on p "GPT 5 Thinking High" at bounding box center [473, 178] width 78 height 11
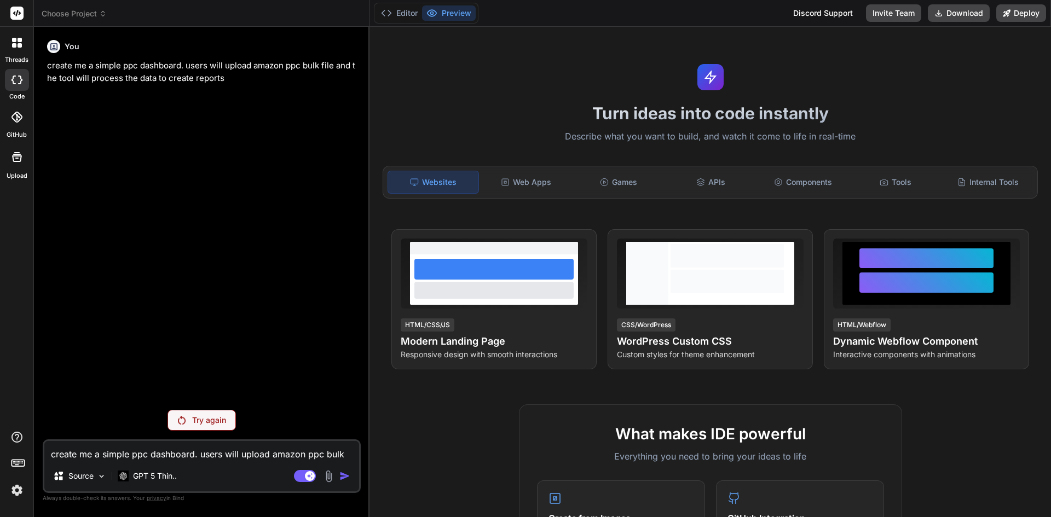
click at [187, 419] on div "Try again" at bounding box center [202, 420] width 68 height 21
click at [175, 476] on p "GPT 5 Thin.." at bounding box center [155, 476] width 44 height 11
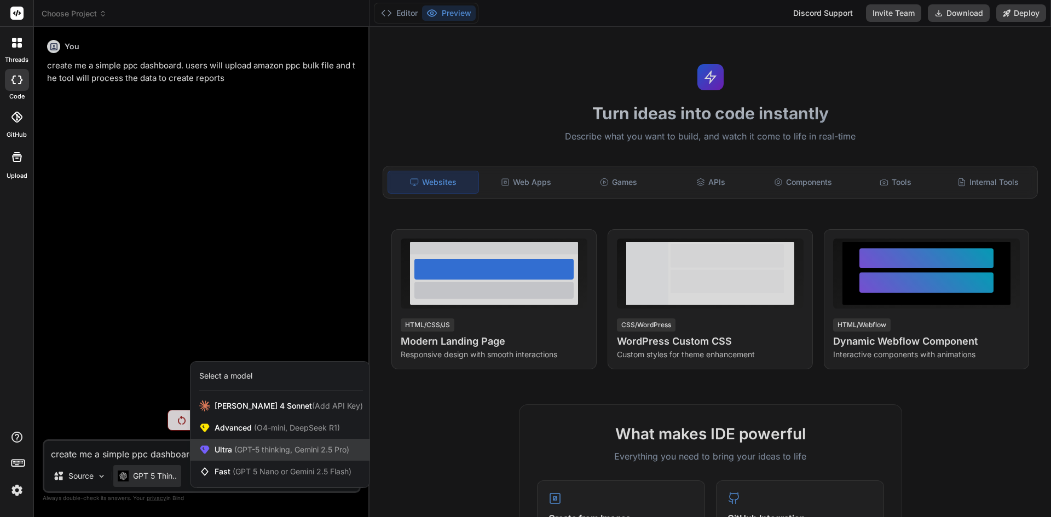
click at [255, 446] on span "(GPT-5 thinking, Gemini 2.5 Pro)" at bounding box center [290, 449] width 117 height 9
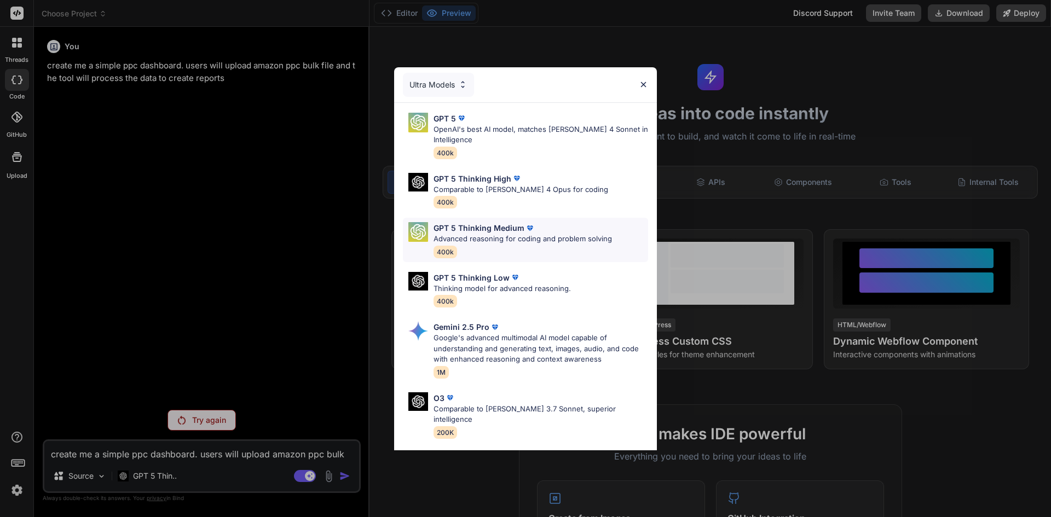
click at [478, 246] on div "GPT 5 Thinking Medium Advanced reasoning for coding and problem solving 400k" at bounding box center [523, 240] width 178 height 36
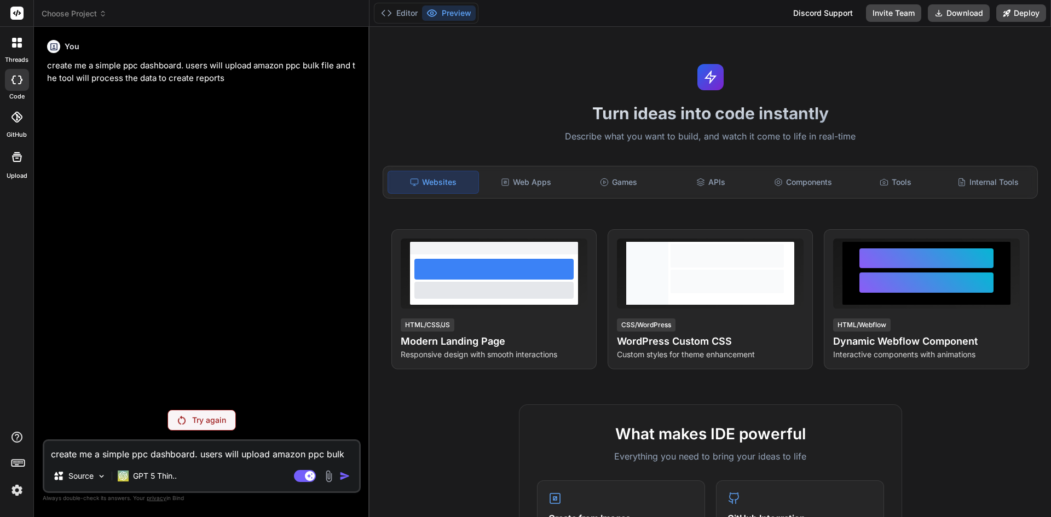
click at [193, 422] on p "Try again" at bounding box center [209, 420] width 34 height 11
click at [152, 476] on p "GPT 5 Thin.." at bounding box center [155, 476] width 44 height 11
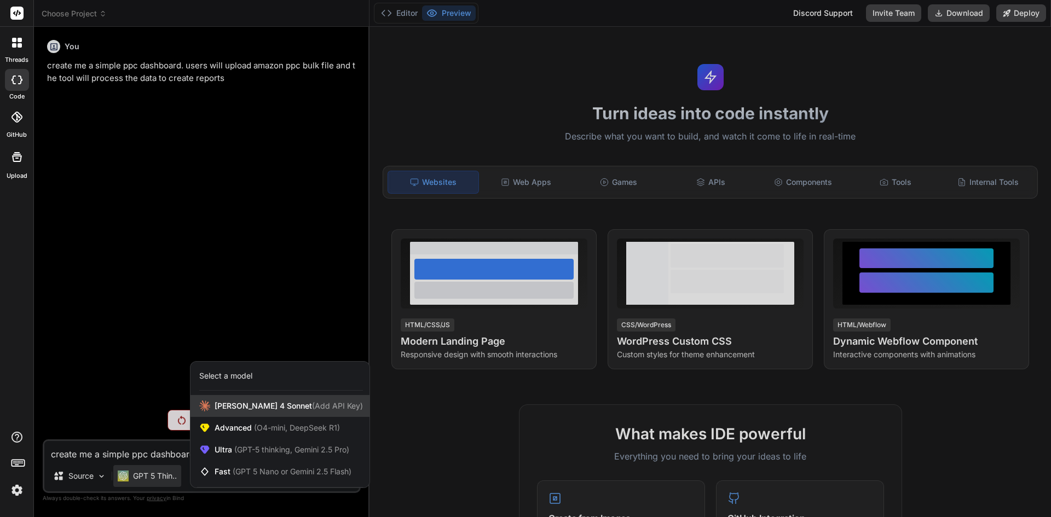
click at [312, 408] on span "(Add API Key)" at bounding box center [337, 405] width 51 height 9
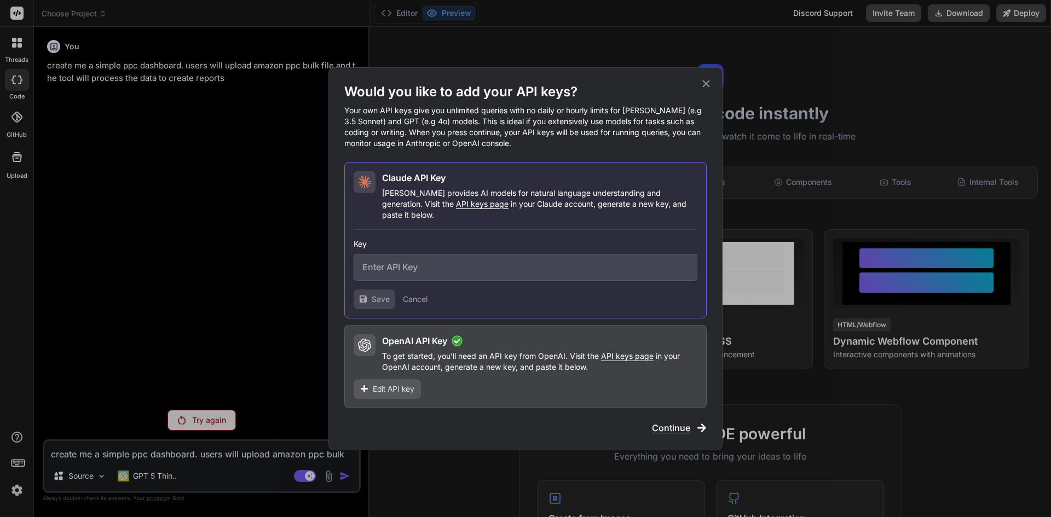
click at [677, 422] on span "Continue" at bounding box center [671, 428] width 38 height 13
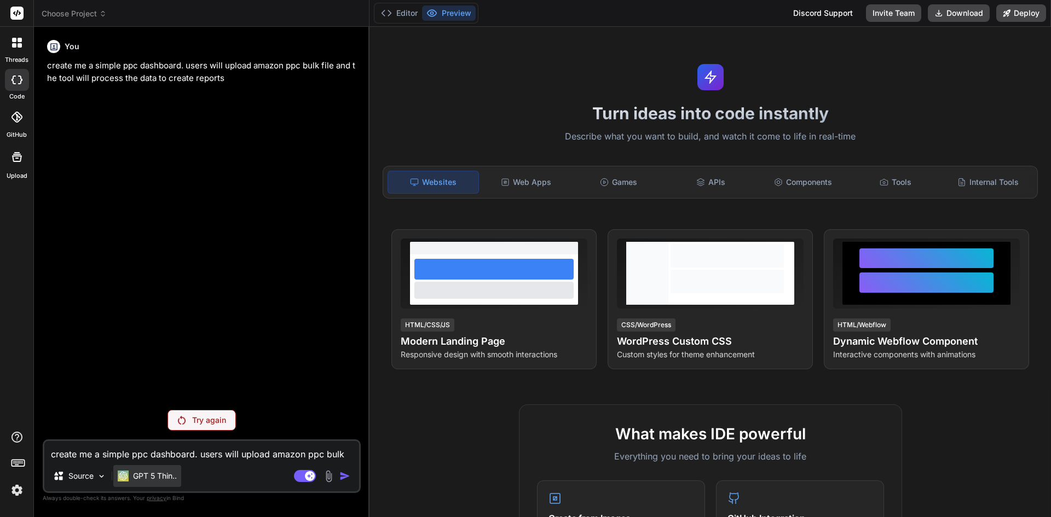
click at [165, 472] on p "GPT 5 Thin.." at bounding box center [155, 476] width 44 height 11
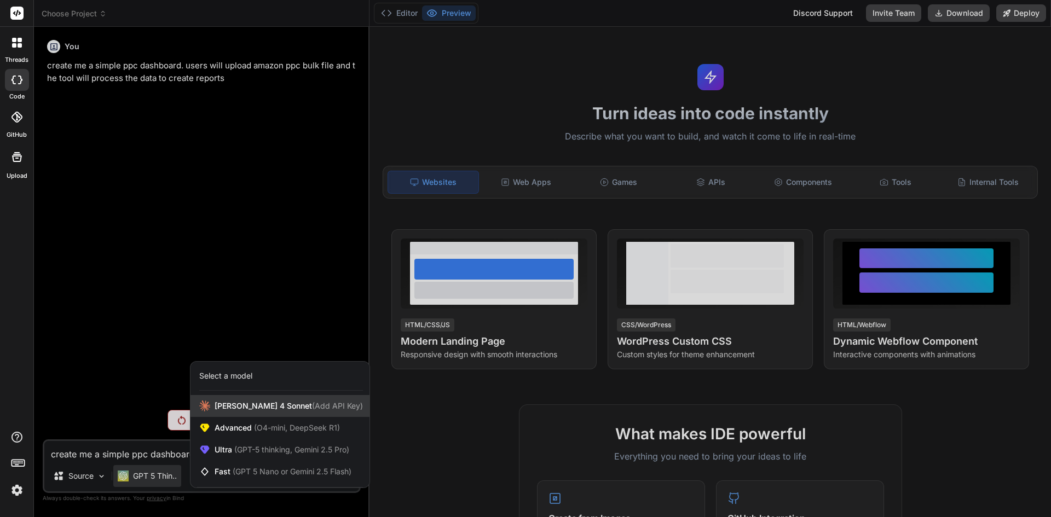
click at [247, 411] on span "[PERSON_NAME] 4 Sonnet (Add API Key)" at bounding box center [289, 406] width 148 height 11
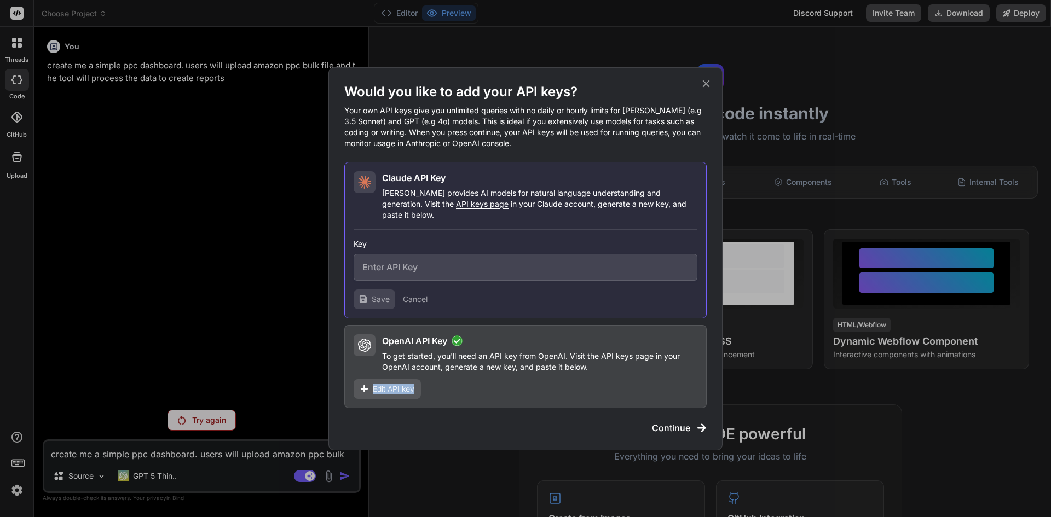
drag, startPoint x: 440, startPoint y: 385, endPoint x: 351, endPoint y: 376, distance: 89.7
click at [351, 376] on div "OpenAI API Key To get started, you'll need an API key from OpenAI. Visit the AP…" at bounding box center [525, 366] width 362 height 83
click at [372, 379] on div "Edit API key" at bounding box center [387, 389] width 67 height 20
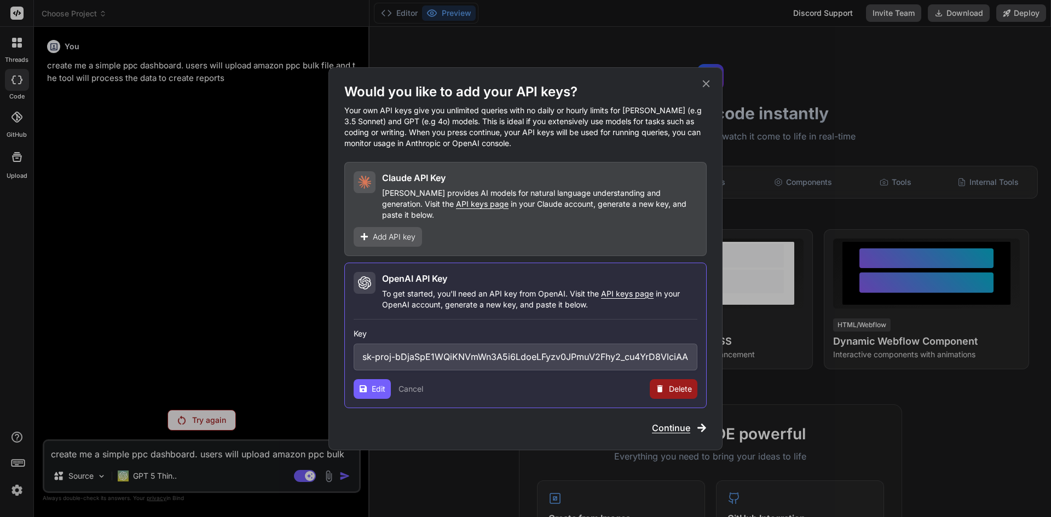
click at [408, 384] on button "Cancel" at bounding box center [411, 389] width 25 height 11
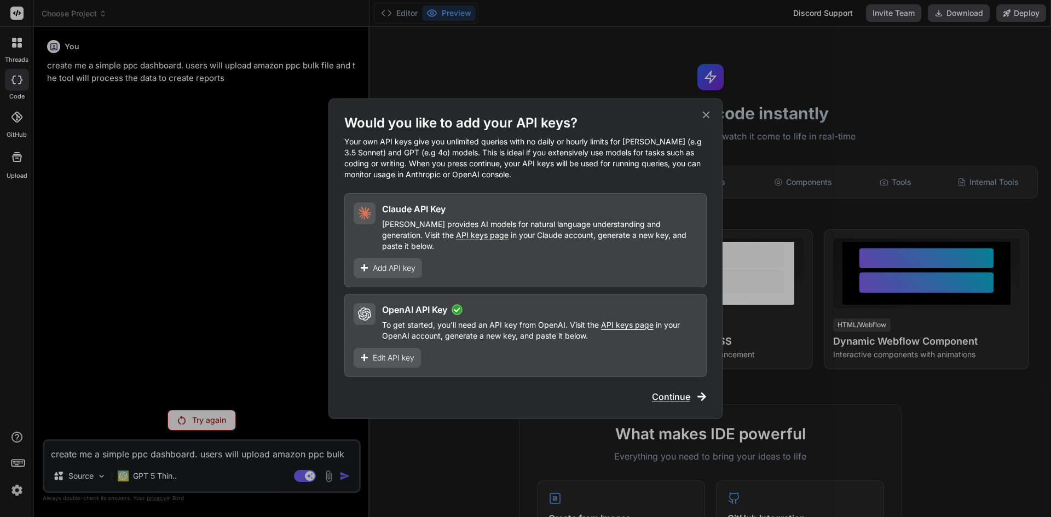
click at [475, 303] on div "OpenAI API Key" at bounding box center [539, 309] width 315 height 13
click at [629, 358] on div "OpenAI API Key To get started, you'll need an API key from OpenAI. Visit the AP…" at bounding box center [525, 335] width 362 height 83
click at [664, 390] on span "Continue" at bounding box center [671, 396] width 38 height 13
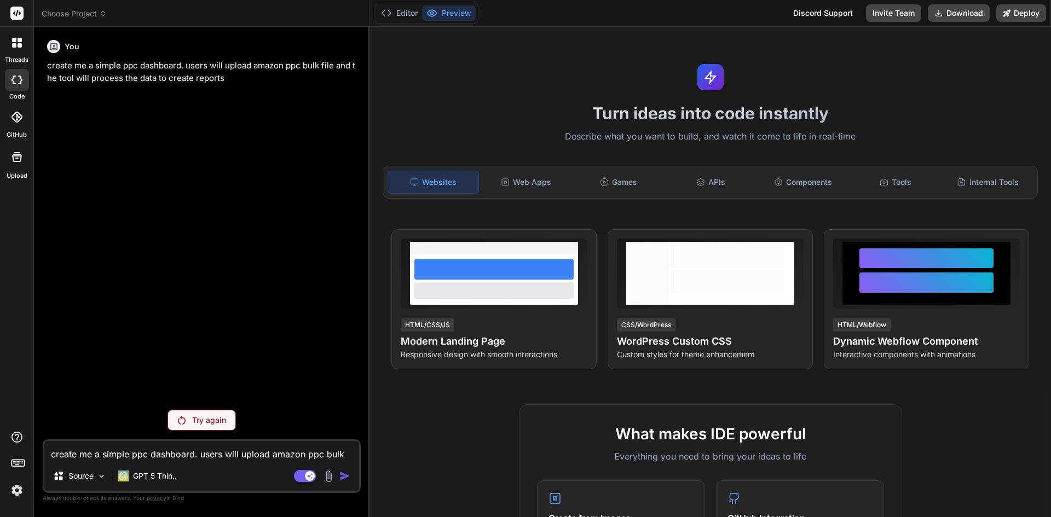
click at [187, 426] on div "Try again" at bounding box center [202, 420] width 68 height 21
click at [164, 468] on div "GPT 5 Thin.." at bounding box center [147, 476] width 68 height 22
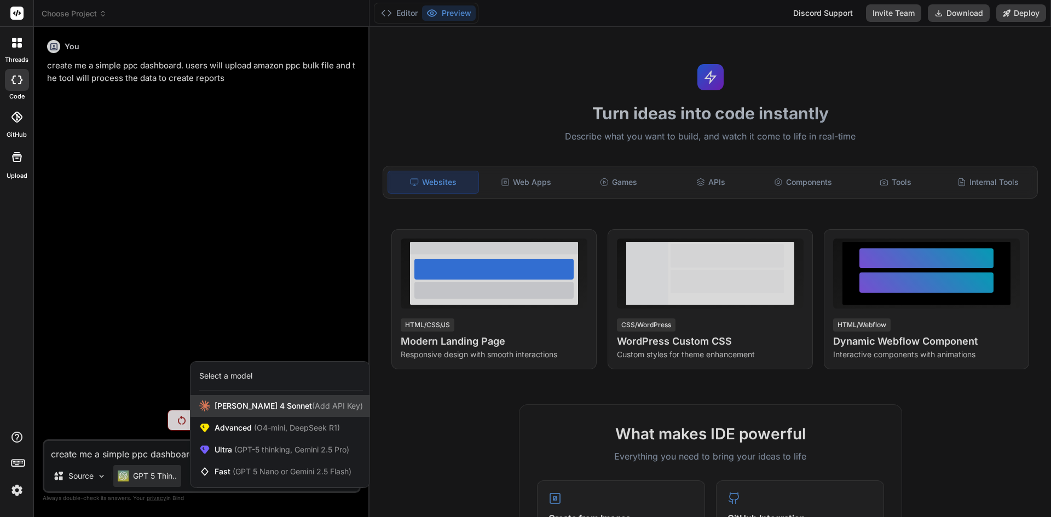
click at [241, 416] on div "[PERSON_NAME] 4 Sonnet (Add API Key)" at bounding box center [280, 406] width 179 height 22
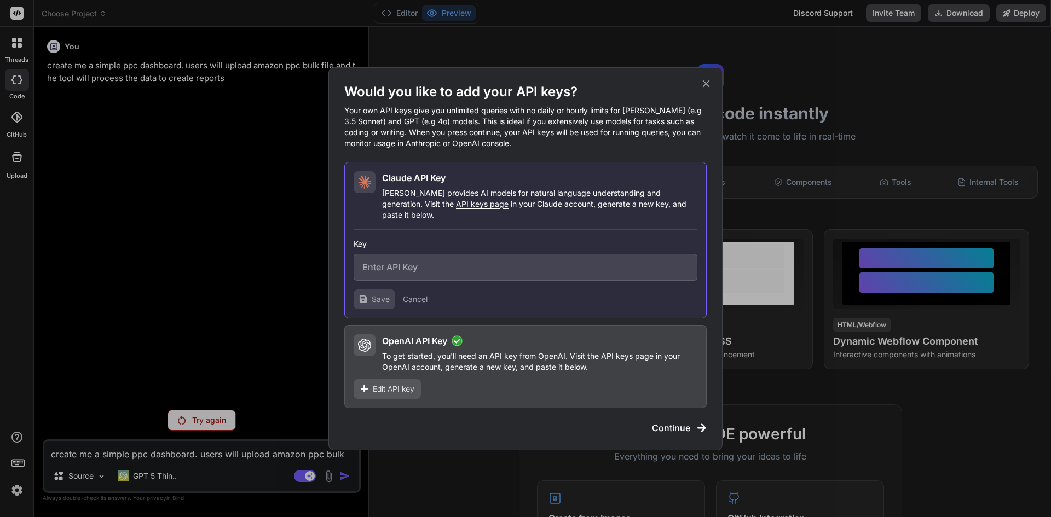
click at [398, 343] on div "OpenAI API Key To get started, you'll need an API key from OpenAI. Visit the AP…" at bounding box center [539, 354] width 315 height 38
click at [371, 335] on div at bounding box center [365, 346] width 22 height 22
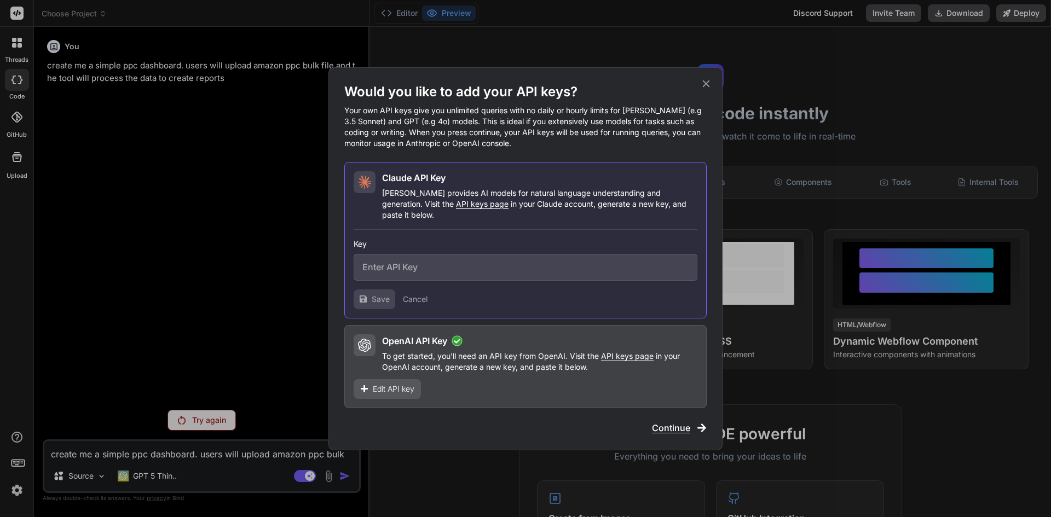
click at [366, 339] on icon at bounding box center [364, 345] width 13 height 13
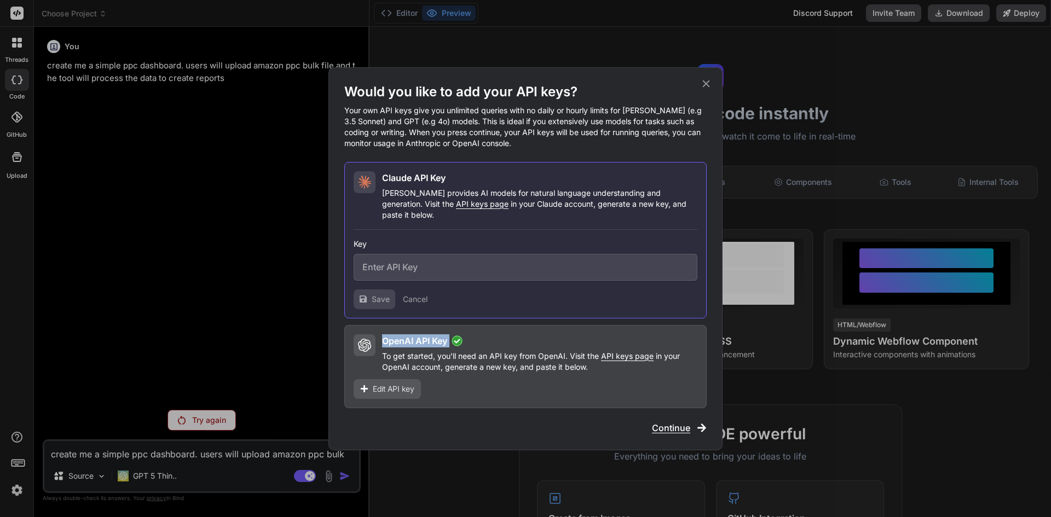
click at [366, 339] on icon at bounding box center [364, 345] width 13 height 13
click at [656, 422] on span "Continue" at bounding box center [671, 428] width 38 height 13
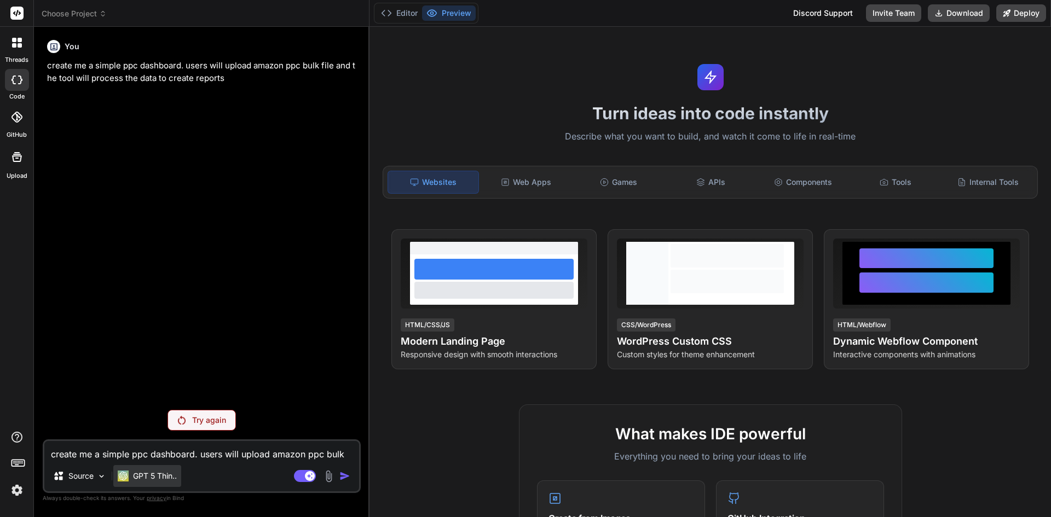
click at [156, 481] on p "GPT 5 Thin.." at bounding box center [155, 476] width 44 height 11
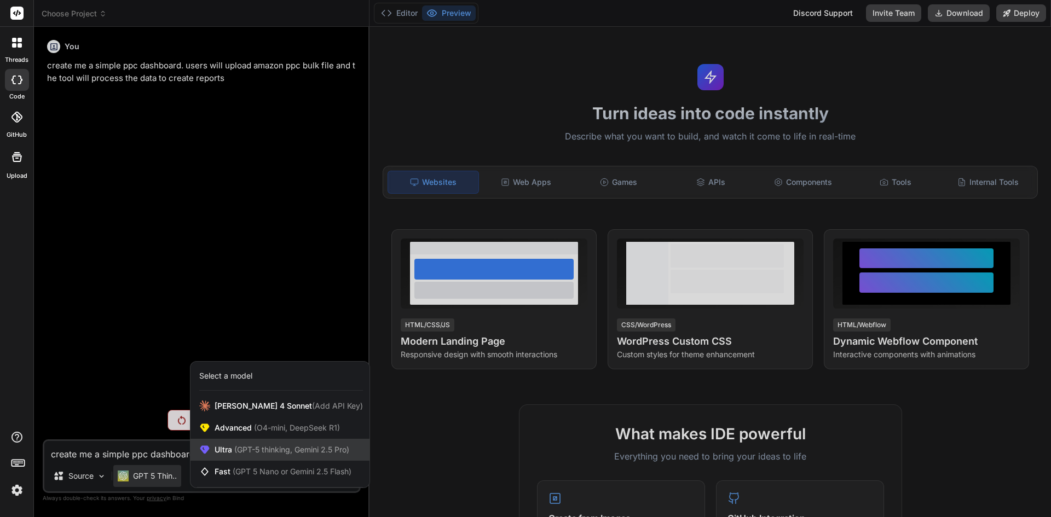
click at [250, 446] on span "(GPT-5 thinking, Gemini 2.5 Pro)" at bounding box center [290, 449] width 117 height 9
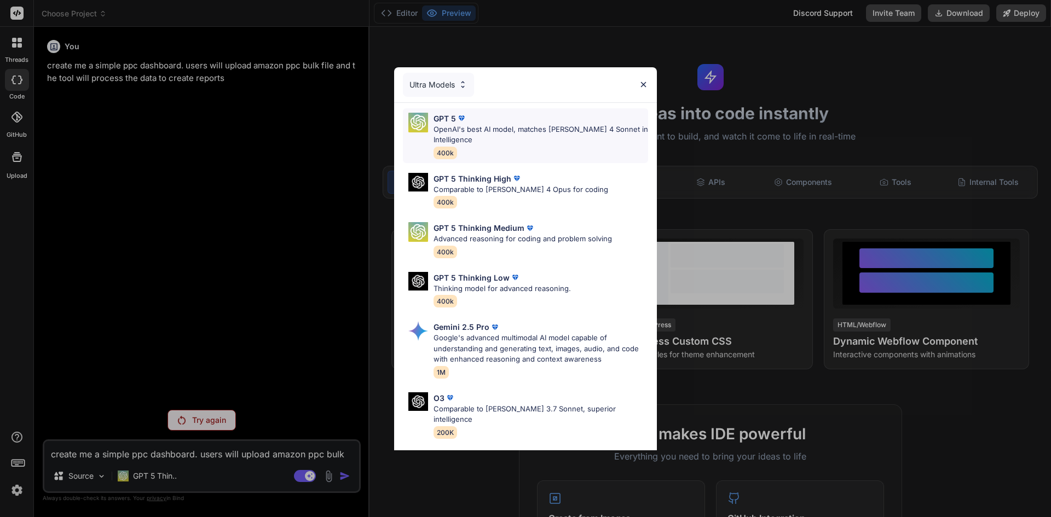
click at [458, 130] on p "OpenAI's best AI model, matches [PERSON_NAME] 4 Sonnet in Intelligence" at bounding box center [541, 134] width 215 height 21
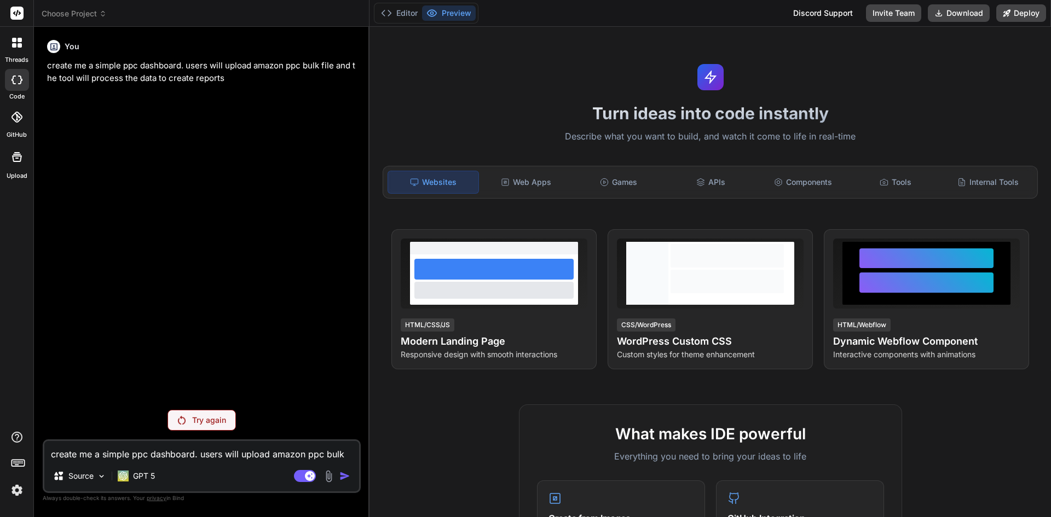
click at [202, 416] on p "Try again" at bounding box center [209, 420] width 34 height 11
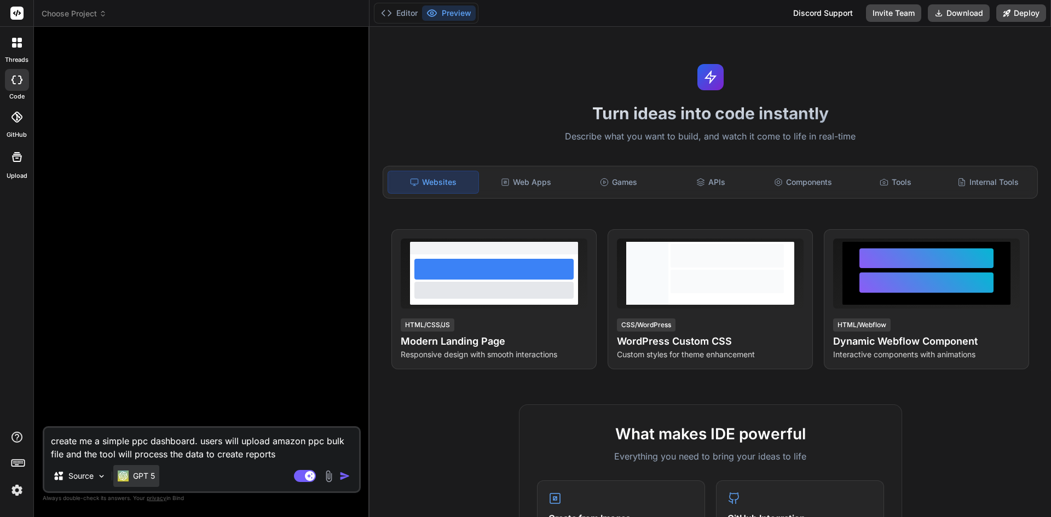
click at [154, 477] on p "GPT 5" at bounding box center [144, 476] width 22 height 11
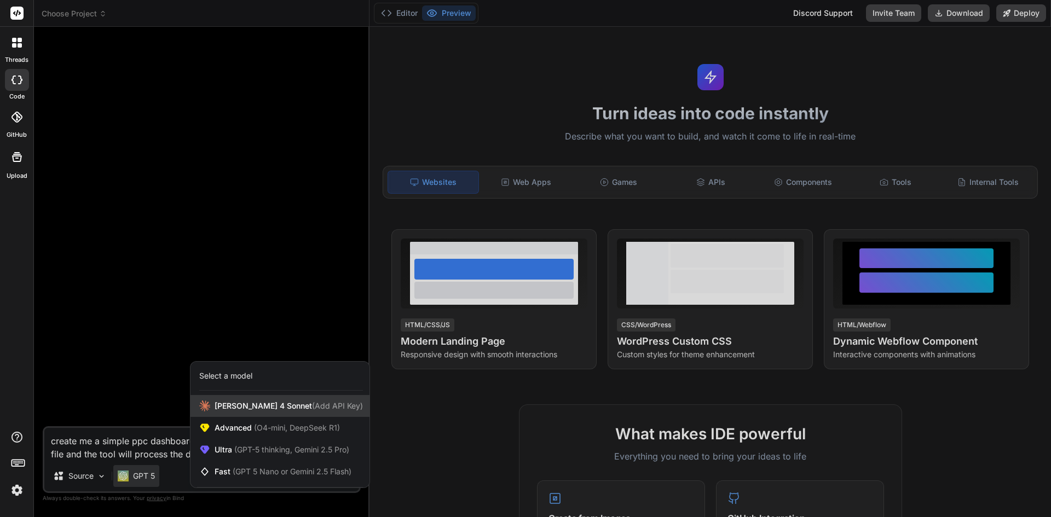
click at [241, 412] on div "Claude 4 Sonnet (Add API Key)" at bounding box center [280, 406] width 179 height 22
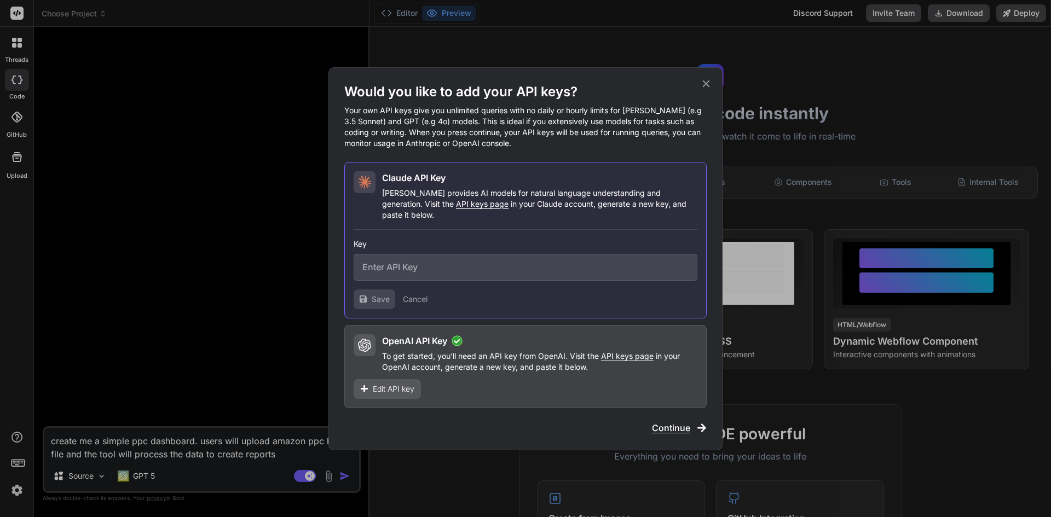
click at [181, 361] on div "Would you like to add your API keys? Your own API keys give you unlimited queri…" at bounding box center [525, 258] width 1051 height 517
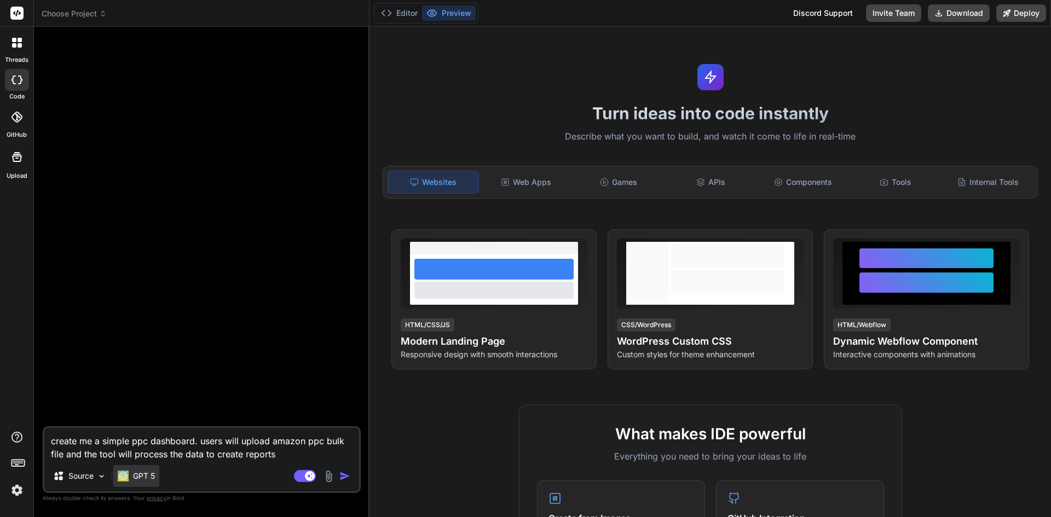
click at [146, 470] on div "GPT 5" at bounding box center [136, 476] width 46 height 22
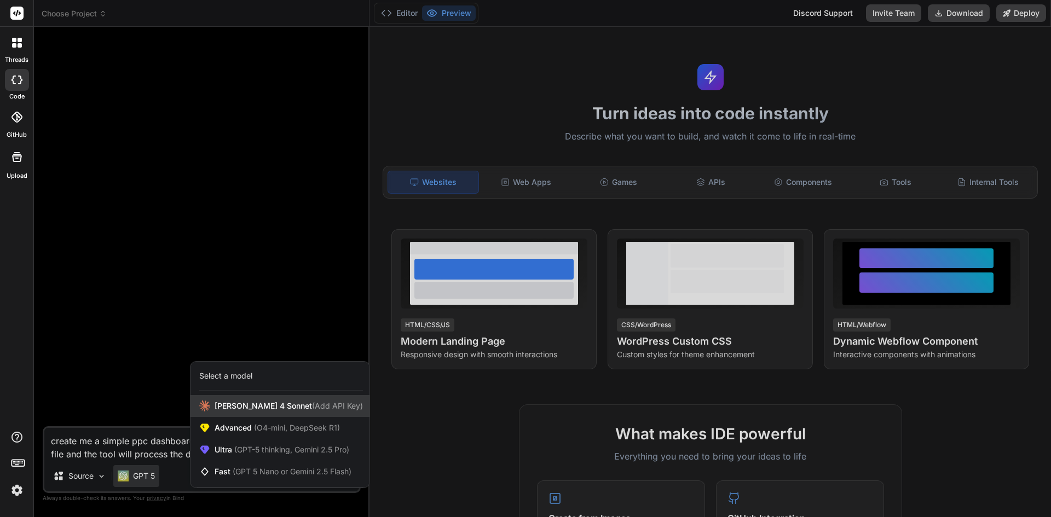
click at [215, 407] on span "[PERSON_NAME] 4 Sonnet (Add API Key)" at bounding box center [289, 406] width 148 height 11
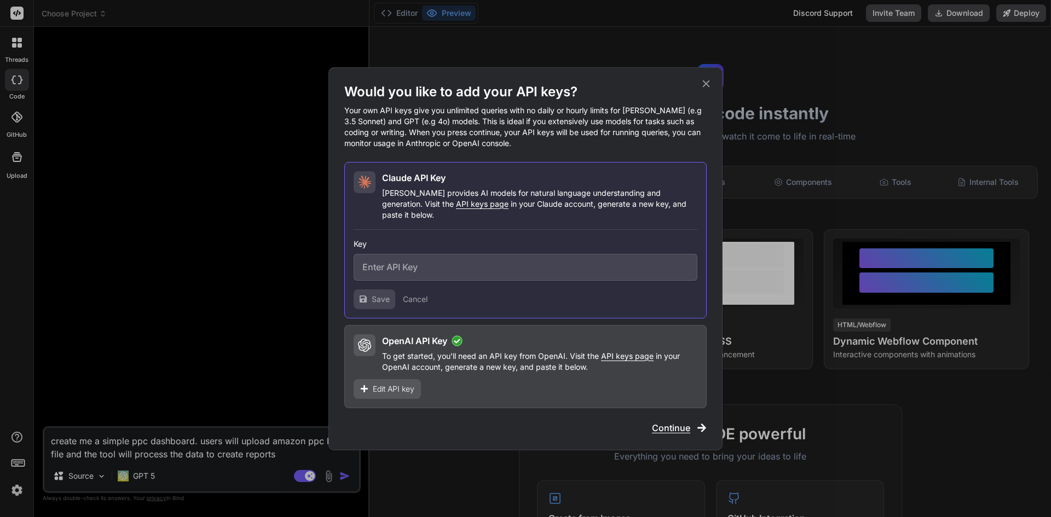
click at [147, 385] on div "Would you like to add your API keys? Your own API keys give you unlimited queri…" at bounding box center [525, 258] width 1051 height 517
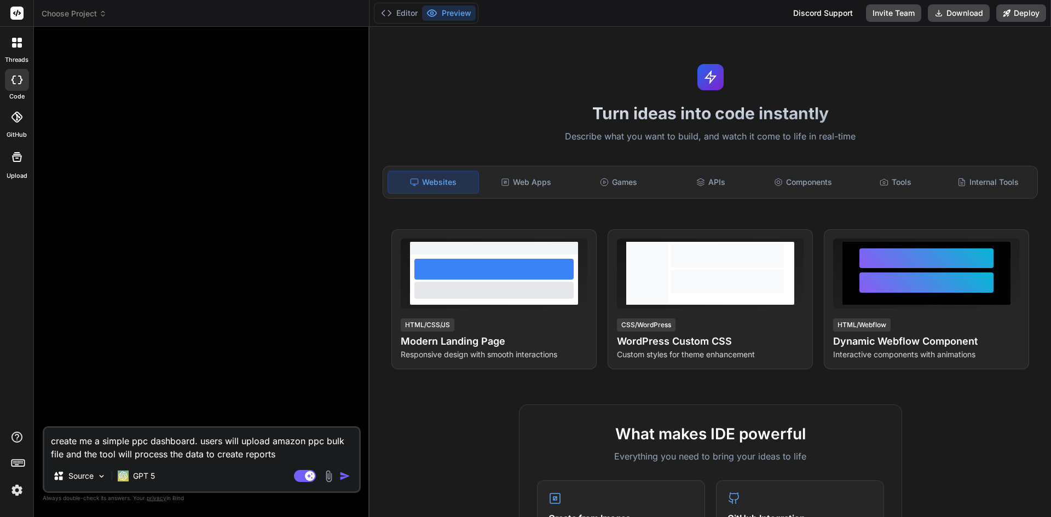
click at [350, 476] on img "button" at bounding box center [344, 476] width 11 height 11
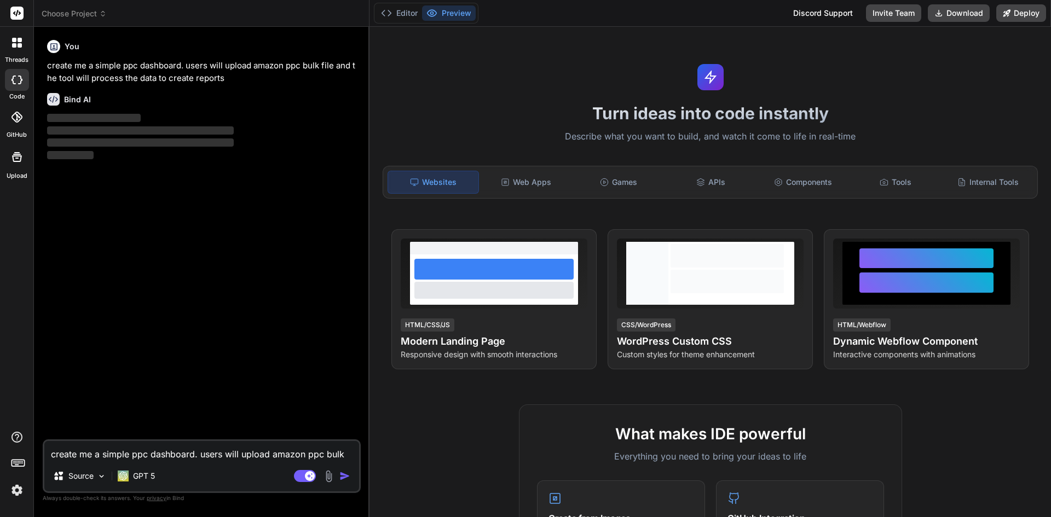
type textarea "x"
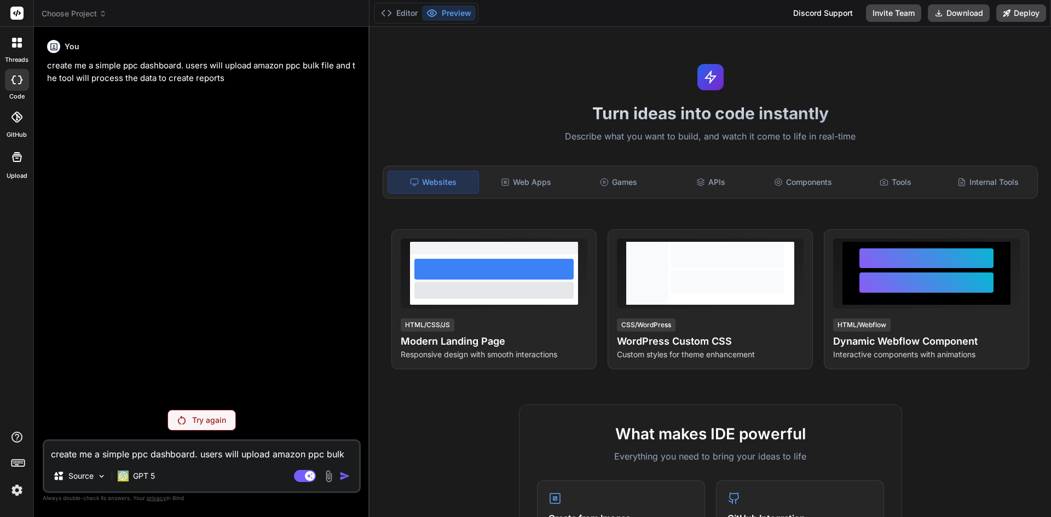
click at [19, 495] on img at bounding box center [17, 490] width 19 height 19
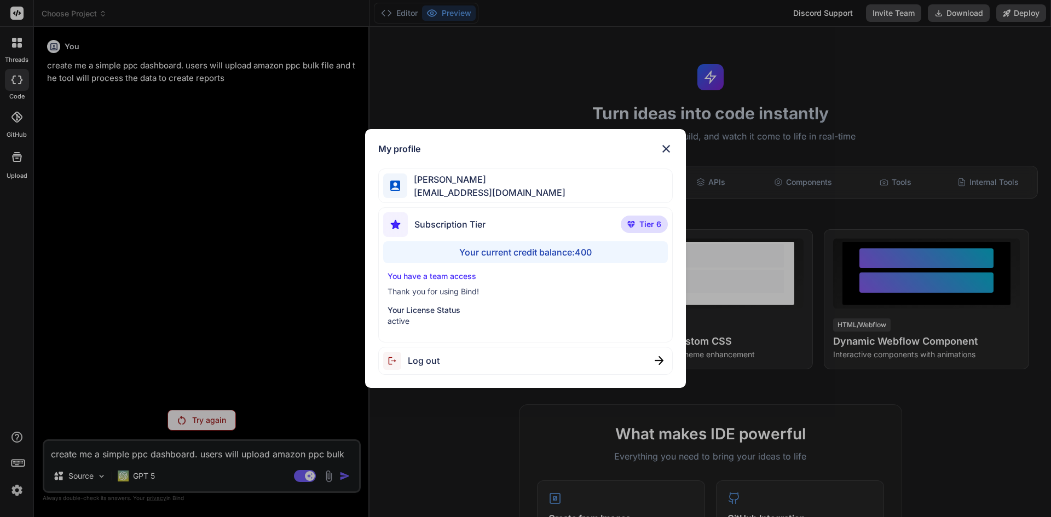
click at [664, 153] on img at bounding box center [666, 148] width 13 height 13
